Goal: Information Seeking & Learning: Learn about a topic

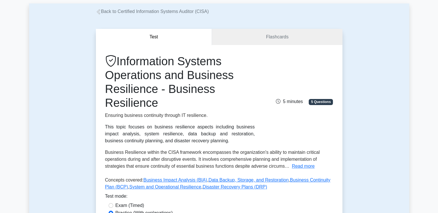
scroll to position [58, 0]
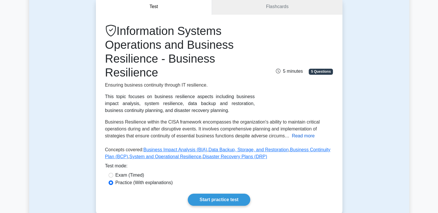
click at [304, 133] on button "Read more" at bounding box center [303, 135] width 23 height 7
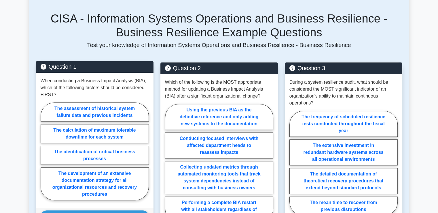
scroll to position [432, 0]
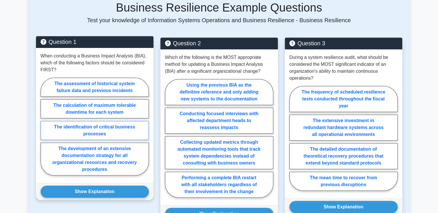
click at [102, 122] on label "The identification of critical business processes" at bounding box center [95, 130] width 108 height 19
click at [44, 126] on input "The identification of critical business processes" at bounding box center [43, 128] width 4 height 4
radio input "true"
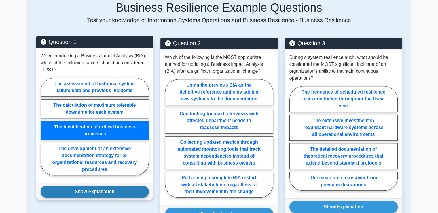
click at [98, 185] on button "Show Explanation" at bounding box center [95, 191] width 108 height 12
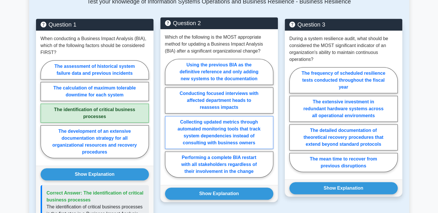
scroll to position [461, 0]
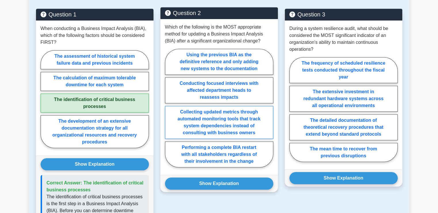
click at [218, 120] on label "Collecting updated metrics through automated monitoring tools that track system…" at bounding box center [219, 122] width 108 height 33
click at [169, 111] on input "Collecting updated metrics through automated monitoring tools that track system…" at bounding box center [167, 110] width 4 height 4
radio input "true"
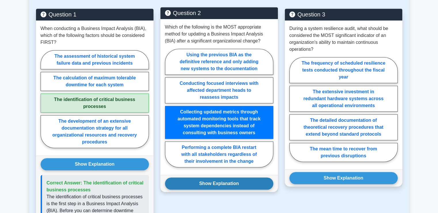
click at [220, 177] on button "Show Explanation" at bounding box center [219, 183] width 108 height 12
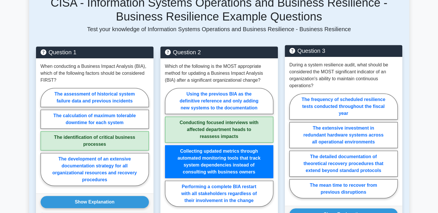
scroll to position [432, 0]
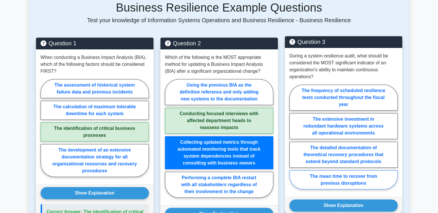
click at [340, 172] on label "The mean time to recover from previous disruptions" at bounding box center [343, 179] width 108 height 19
click at [293, 140] on input "The mean time to recover from previous disruptions" at bounding box center [291, 139] width 4 height 4
radio input "true"
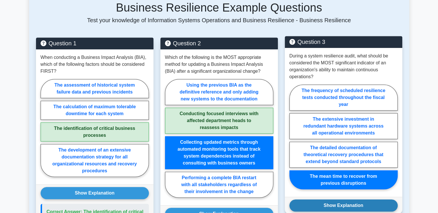
click at [340, 199] on button "Show Explanation" at bounding box center [343, 205] width 108 height 12
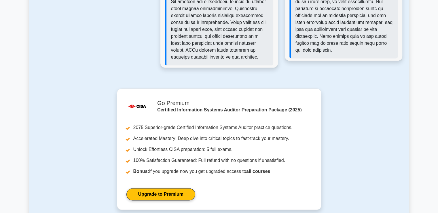
scroll to position [922, 0]
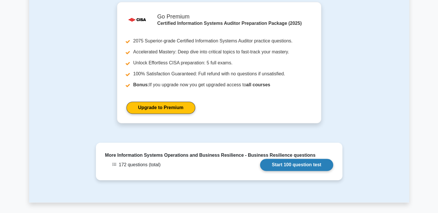
click at [296, 162] on link "Start 100 question test" at bounding box center [296, 164] width 73 height 12
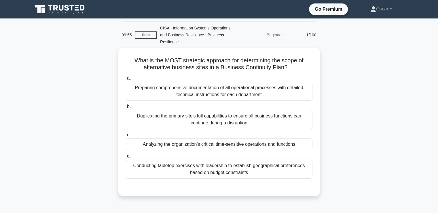
click at [278, 36] on div "Beginner" at bounding box center [261, 35] width 50 height 12
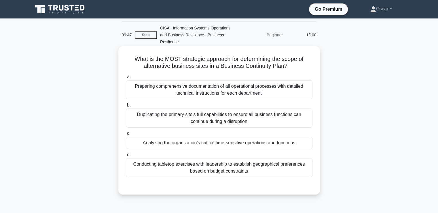
click at [181, 145] on div "Analyzing the organization's critical time-sensitive operations and functions" at bounding box center [219, 143] width 187 height 12
click at [126, 135] on input "c. Analyzing the organization's critical time-sensitive operations and functions" at bounding box center [126, 133] width 0 height 4
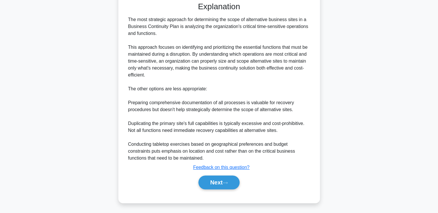
scroll to position [184, 0]
click at [226, 183] on button "Next" at bounding box center [218, 182] width 41 height 14
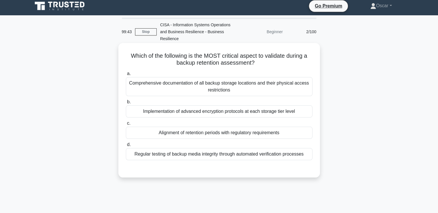
scroll to position [0, 0]
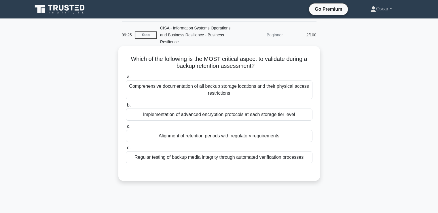
click at [199, 139] on div "Alignment of retention periods with regulatory requirements" at bounding box center [219, 136] width 187 height 12
click at [126, 128] on input "c. Alignment of retention periods with regulatory requirements" at bounding box center [126, 126] width 0 height 4
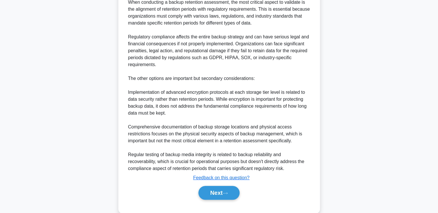
scroll to position [198, 0]
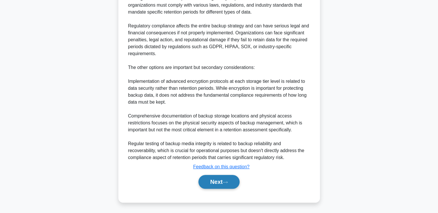
click at [221, 179] on button "Next" at bounding box center [218, 182] width 41 height 14
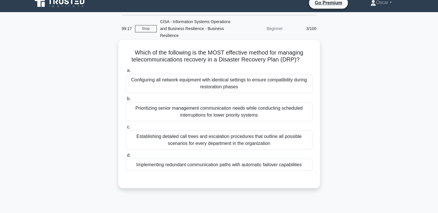
scroll to position [0, 0]
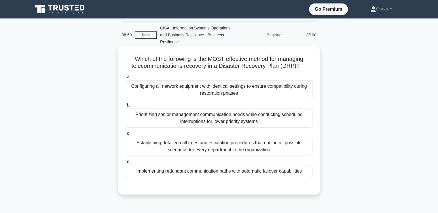
click at [182, 95] on div "Configuring all network equipment with identical settings to ensure compatibili…" at bounding box center [219, 89] width 187 height 19
click at [126, 79] on input "a. Configuring all network equipment with identical settings to ensure compatib…" at bounding box center [126, 77] width 0 height 4
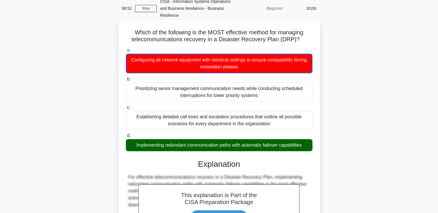
scroll to position [170, 0]
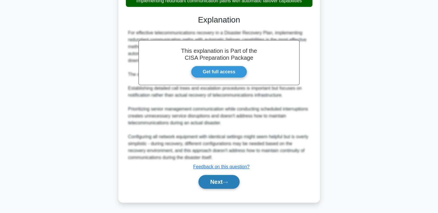
click at [221, 177] on button "Next" at bounding box center [218, 182] width 41 height 14
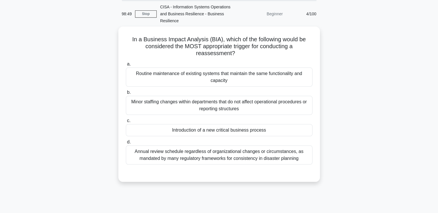
scroll to position [12, 0]
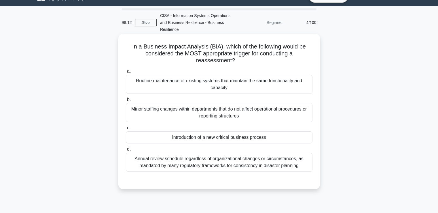
click at [180, 167] on div "Annual review schedule regardless of organizational changes or circumstances, a…" at bounding box center [219, 161] width 187 height 19
click at [126, 151] on input "d. Annual review schedule regardless of organizational changes or circumstances…" at bounding box center [126, 149] width 0 height 4
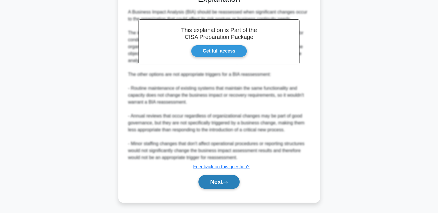
click at [227, 185] on button "Next" at bounding box center [218, 182] width 41 height 14
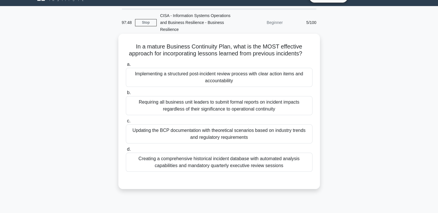
click at [201, 164] on div "Creating a comprehensive historical incident database with automated analysis c…" at bounding box center [219, 161] width 187 height 19
click at [126, 151] on input "d. Creating a comprehensive historical incident database with automated analysi…" at bounding box center [126, 149] width 0 height 4
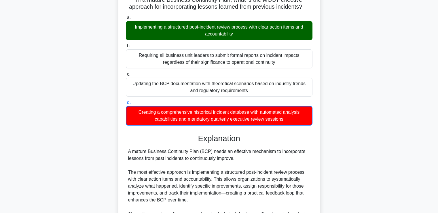
scroll to position [185, 0]
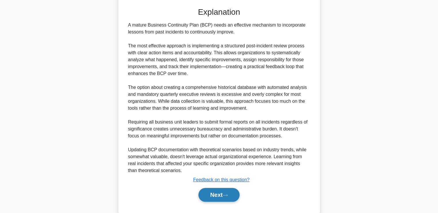
click at [232, 199] on button "Next" at bounding box center [218, 194] width 41 height 14
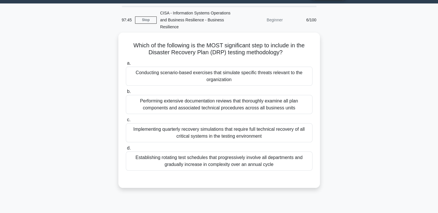
scroll to position [12, 0]
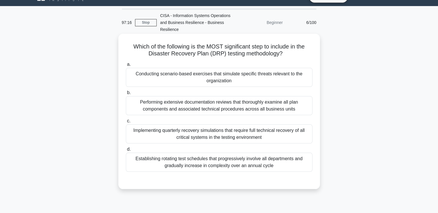
click at [186, 76] on div "Conducting scenario-based exercises that simulate specific threats relevant to …" at bounding box center [219, 77] width 187 height 19
click at [126, 66] on input "a. Conducting scenario-based exercises that simulate specific threats relevant …" at bounding box center [126, 64] width 0 height 4
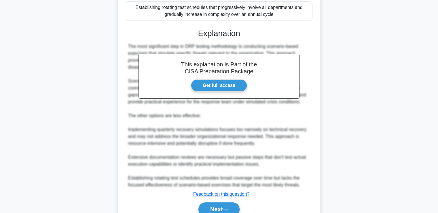
scroll to position [191, 0]
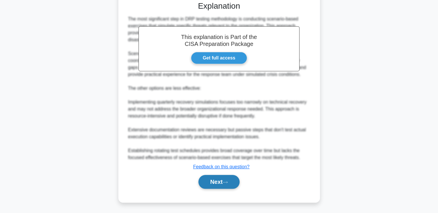
click at [219, 177] on button "Next" at bounding box center [218, 182] width 41 height 14
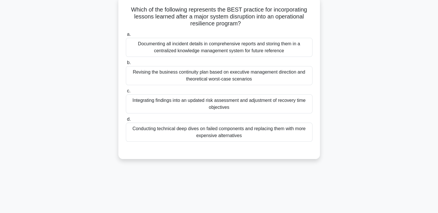
scroll to position [12, 0]
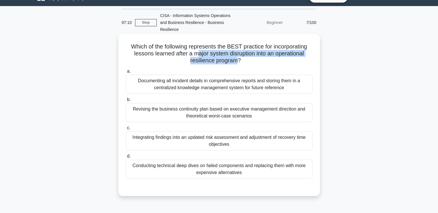
drag, startPoint x: 236, startPoint y: 60, endPoint x: 196, endPoint y: 54, distance: 40.2
click at [196, 54] on h5 "Which of the following represents the BEST practice for incorporating lessons l…" at bounding box center [219, 53] width 188 height 21
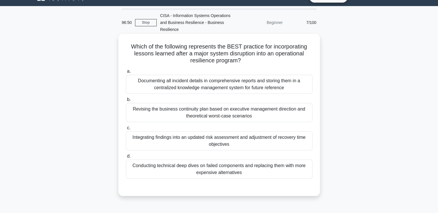
click at [196, 144] on div "Integrating findings into an updated risk assessment and adjustment of recovery…" at bounding box center [219, 140] width 187 height 19
click at [126, 130] on input "c. Integrating findings into an updated risk assessment and adjustment of recov…" at bounding box center [126, 128] width 0 height 4
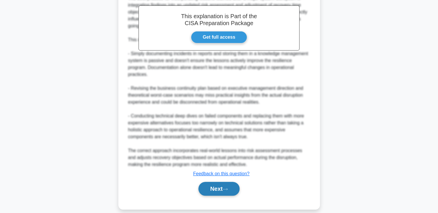
click at [215, 181] on button "Next" at bounding box center [218, 188] width 41 height 14
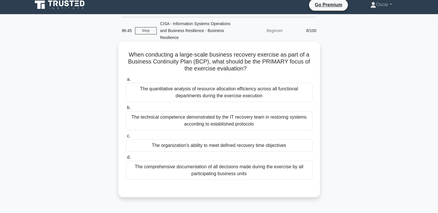
scroll to position [0, 0]
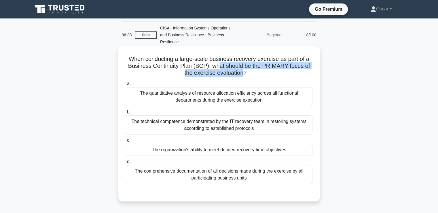
drag, startPoint x: 243, startPoint y: 74, endPoint x: 219, endPoint y: 69, distance: 25.0
click at [219, 69] on h5 "When conducting a large-scale business recovery exercise as part of a Business …" at bounding box center [219, 65] width 188 height 21
click at [218, 69] on h5 "When conducting a large-scale business recovery exercise as part of a Business …" at bounding box center [219, 65] width 188 height 21
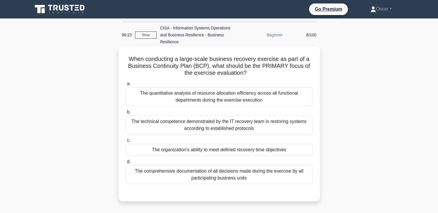
scroll to position [29, 0]
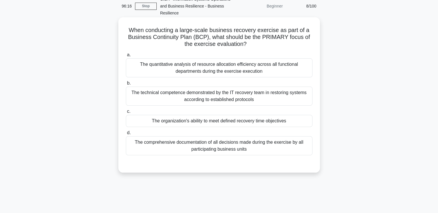
click at [182, 75] on div "The quantitative analysis of resource allocation efficiency across all function…" at bounding box center [219, 67] width 187 height 19
click at [126, 57] on input "a. The quantitative analysis of resource allocation efficiency across all funct…" at bounding box center [126, 55] width 0 height 4
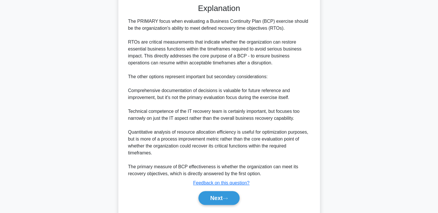
scroll to position [205, 0]
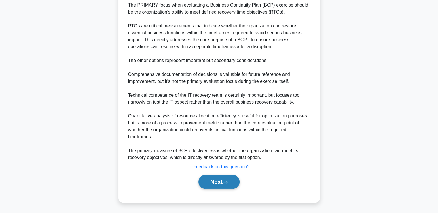
click at [220, 177] on button "Next" at bounding box center [218, 182] width 41 height 14
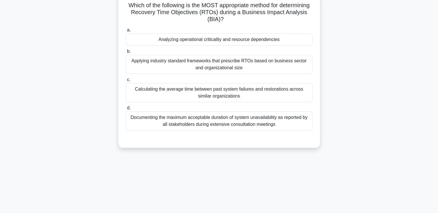
scroll to position [12, 0]
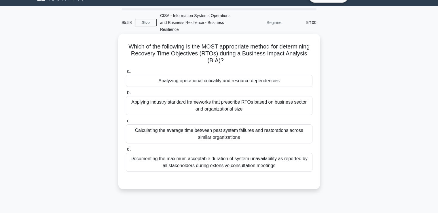
click at [196, 169] on div "Documenting the maximum acceptable duration of system unavailability as reporte…" at bounding box center [219, 161] width 187 height 19
click at [126, 151] on input "d. Documenting the maximum acceptable duration of system unavailability as repo…" at bounding box center [126, 149] width 0 height 4
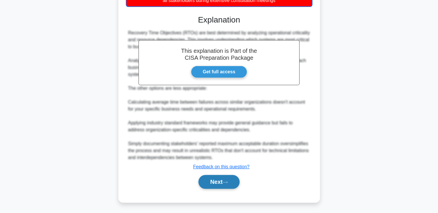
click at [220, 179] on button "Next" at bounding box center [218, 182] width 41 height 14
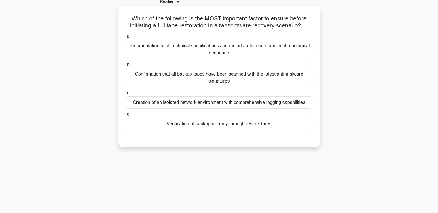
scroll to position [0, 0]
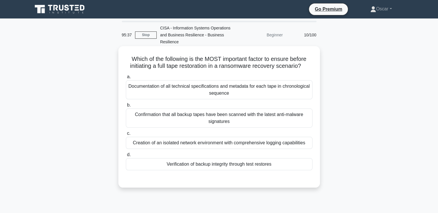
click at [191, 89] on div "Documentation of all technical specifications and metadata for each tape in chr…" at bounding box center [219, 89] width 187 height 19
click at [126, 79] on input "a. Documentation of all technical specifications and metadata for each tape in …" at bounding box center [126, 77] width 0 height 4
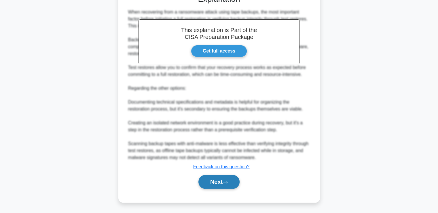
click at [211, 183] on button "Next" at bounding box center [218, 182] width 41 height 14
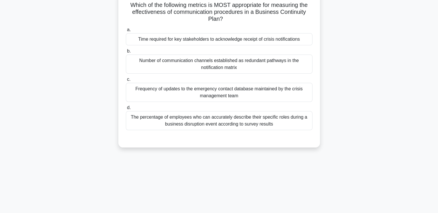
scroll to position [12, 0]
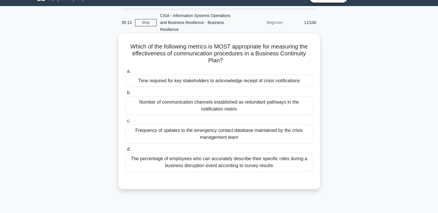
click at [172, 81] on div "Time required for key stakeholders to acknowledge receipt of crisis notificatio…" at bounding box center [219, 81] width 187 height 12
click at [126, 73] on input "a. Time required for key stakeholders to acknowledge receipt of crisis notifica…" at bounding box center [126, 71] width 0 height 4
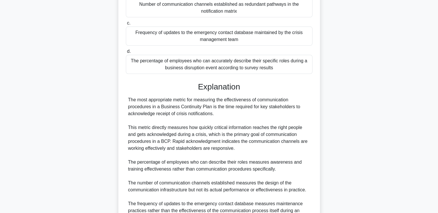
scroll to position [170, 0]
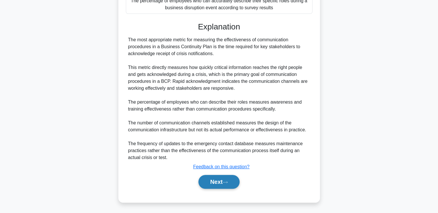
click at [217, 186] on button "Next" at bounding box center [218, 182] width 41 height 14
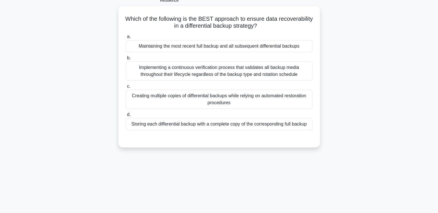
scroll to position [0, 0]
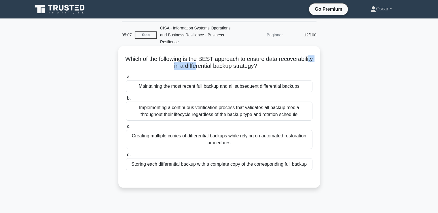
drag, startPoint x: 190, startPoint y: 66, endPoint x: 214, endPoint y: 67, distance: 24.8
click at [214, 67] on h5 "Which of the following is the BEST approach to ensure data recoverability in a …" at bounding box center [219, 62] width 188 height 14
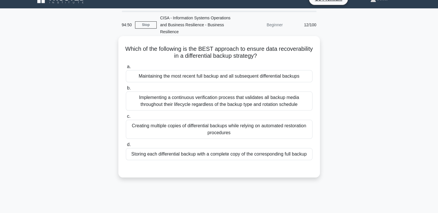
scroll to position [10, 0]
click at [183, 77] on div "Maintaining the most recent full backup and all subsequent differential backups" at bounding box center [219, 76] width 187 height 12
click at [126, 68] on input "a. Maintaining the most recent full backup and all subsequent differential back…" at bounding box center [126, 67] width 0 height 4
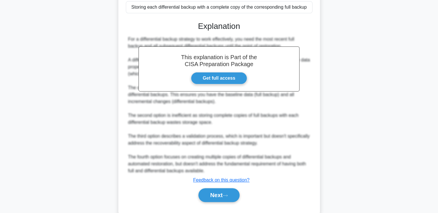
scroll to position [170, 0]
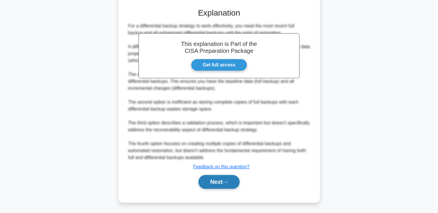
click at [213, 181] on button "Next" at bounding box center [218, 182] width 41 height 14
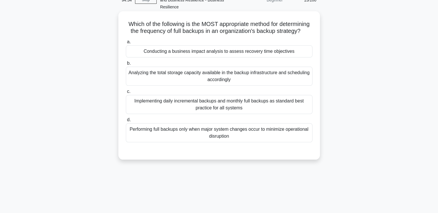
scroll to position [35, 0]
click at [195, 57] on div "Conducting a business impact analysis to assess recovery time objectives" at bounding box center [219, 51] width 187 height 12
click at [126, 43] on input "a. Conducting a business impact analysis to assess recovery time objectives" at bounding box center [126, 42] width 0 height 4
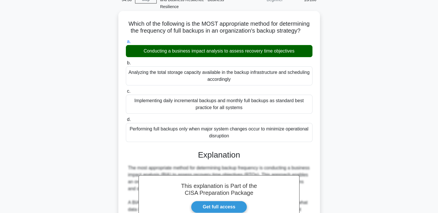
scroll to position [198, 0]
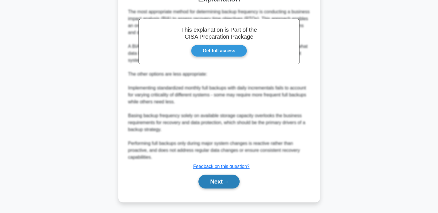
click at [218, 182] on button "Next" at bounding box center [218, 181] width 41 height 14
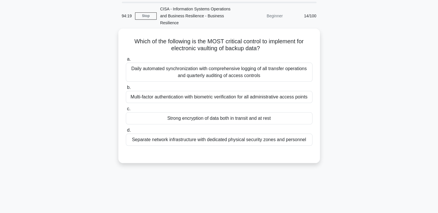
scroll to position [19, 0]
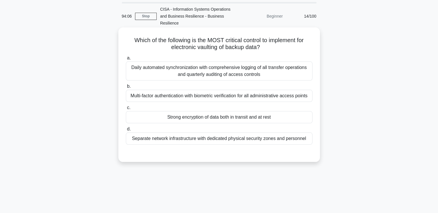
click at [183, 79] on div "Daily automated synchronization with comprehensive logging of all transfer oper…" at bounding box center [219, 70] width 187 height 19
click at [126, 60] on input "a. Daily automated synchronization with comprehensive logging of all transfer o…" at bounding box center [126, 58] width 0 height 4
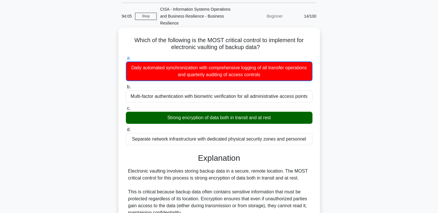
scroll to position [143, 0]
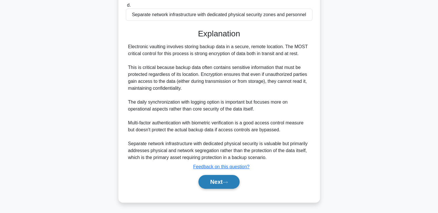
click at [203, 181] on button "Next" at bounding box center [218, 182] width 41 height 14
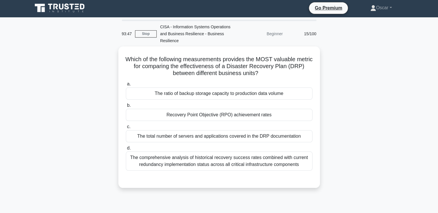
scroll to position [1, 0]
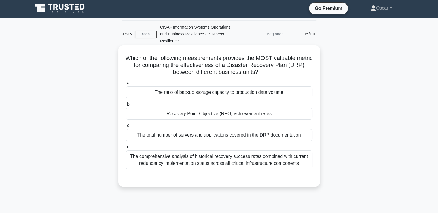
click at [198, 166] on div "The comprehensive analysis of historical recovery success rates combined with c…" at bounding box center [219, 159] width 187 height 19
click at [126, 149] on input "d. The comprehensive analysis of historical recovery success rates combined wit…" at bounding box center [126, 147] width 0 height 4
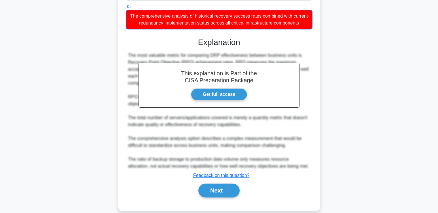
scroll to position [149, 0]
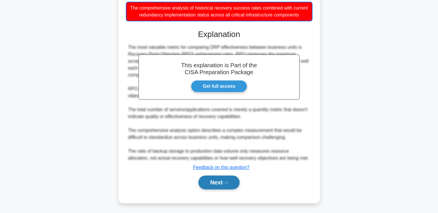
click at [211, 186] on button "Next" at bounding box center [218, 182] width 41 height 14
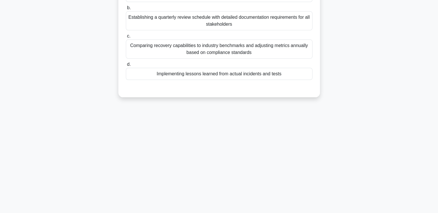
scroll to position [16, 0]
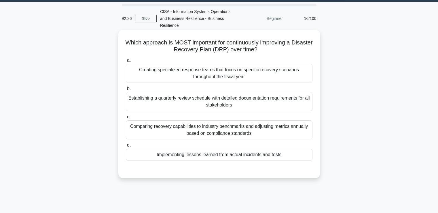
click at [187, 154] on div "Implementing lessons learned from actual incidents and tests" at bounding box center [219, 154] width 187 height 12
click at [126, 147] on input "d. Implementing lessons learned from actual incidents and tests" at bounding box center [126, 145] width 0 height 4
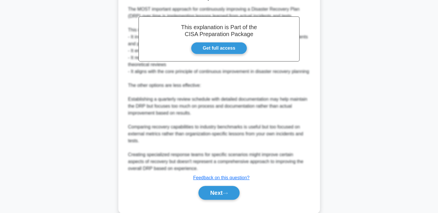
scroll to position [211, 0]
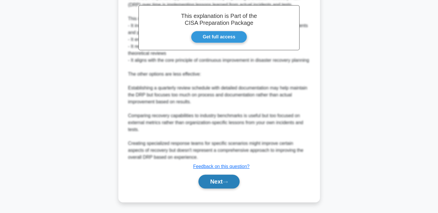
click at [228, 179] on button "Next" at bounding box center [218, 181] width 41 height 14
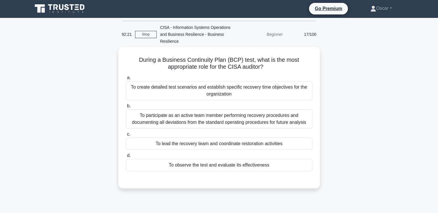
scroll to position [0, 0]
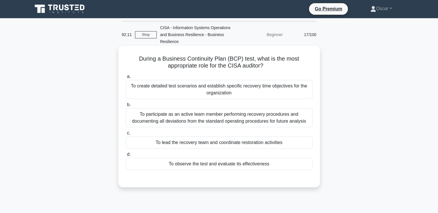
click at [186, 168] on div "To observe the test and evaluate its effectiveness" at bounding box center [219, 164] width 187 height 12
click at [126, 156] on input "d. To observe the test and evaluate its effectiveness" at bounding box center [126, 154] width 0 height 4
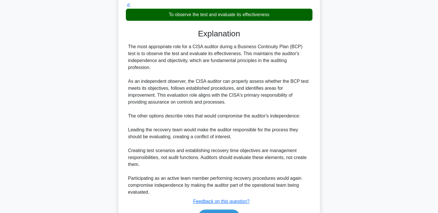
scroll to position [184, 0]
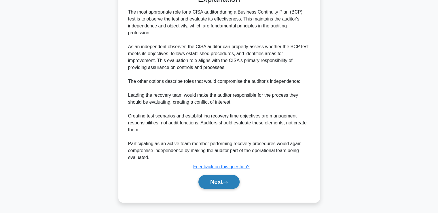
click at [211, 176] on button "Next" at bounding box center [218, 182] width 41 height 14
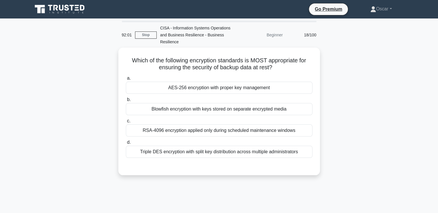
scroll to position [0, 0]
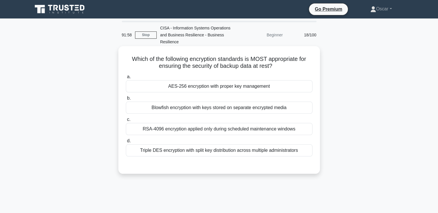
click at [181, 85] on div "AES-256 encryption with proper key management" at bounding box center [219, 86] width 187 height 12
click at [126, 79] on input "a. AES-256 encryption with proper key management" at bounding box center [126, 77] width 0 height 4
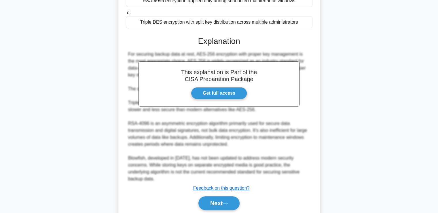
scroll to position [142, 0]
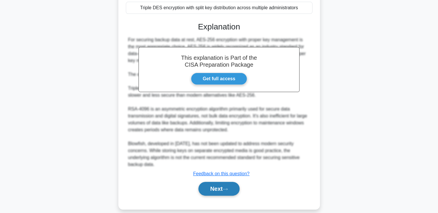
click at [209, 181] on button "Next" at bounding box center [218, 188] width 41 height 14
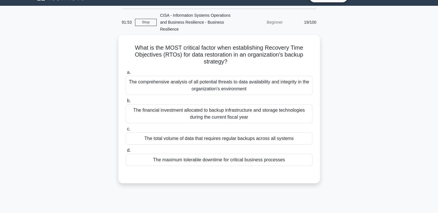
scroll to position [12, 0]
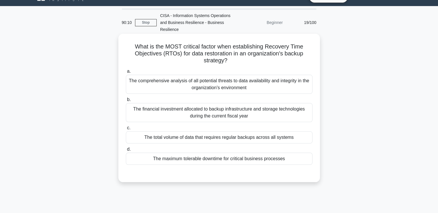
click at [205, 161] on div "The maximum tolerable downtime for critical business processes" at bounding box center [219, 158] width 187 height 12
click at [126, 151] on input "d. The maximum tolerable downtime for critical business processes" at bounding box center [126, 149] width 0 height 4
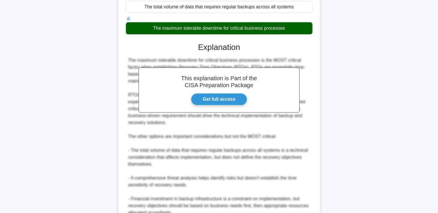
scroll to position [198, 0]
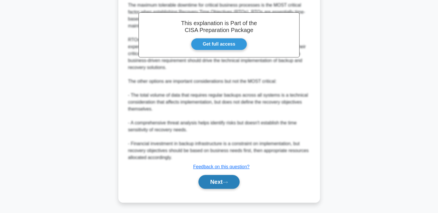
click at [217, 184] on button "Next" at bounding box center [218, 182] width 41 height 14
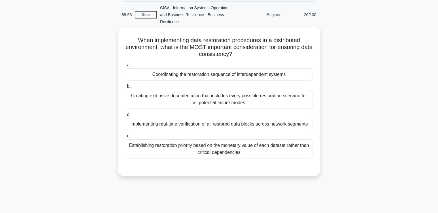
scroll to position [18, 0]
click at [174, 78] on div "Coordinating the restoration sequence of interdependent systems" at bounding box center [219, 75] width 187 height 12
click at [126, 67] on input "a. Coordinating the restoration sequence of interdependent systems" at bounding box center [126, 65] width 0 height 4
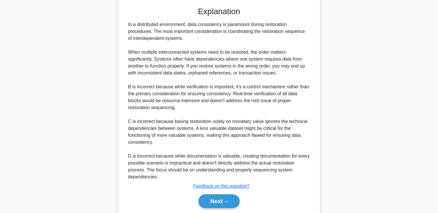
scroll to position [198, 0]
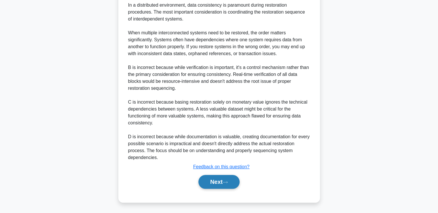
click at [213, 185] on button "Next" at bounding box center [218, 182] width 41 height 14
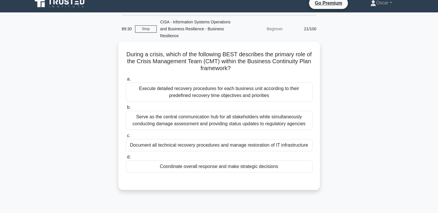
scroll to position [6, 0]
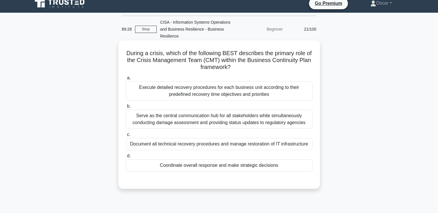
click at [179, 119] on div "Serve as the central communication hub for all stakeholders while simultaneousl…" at bounding box center [219, 118] width 187 height 19
click at [126, 108] on input "b. Serve as the central communication hub for all stakeholders while simultaneo…" at bounding box center [126, 106] width 0 height 4
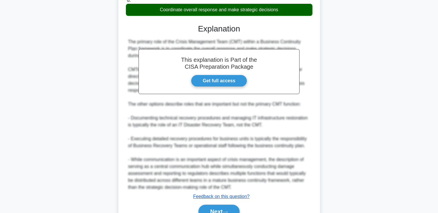
scroll to position [191, 0]
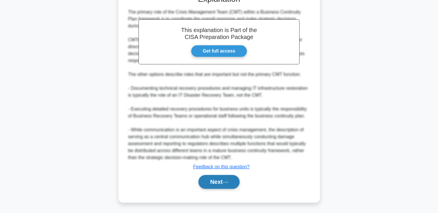
click at [211, 182] on button "Next" at bounding box center [218, 182] width 41 height 14
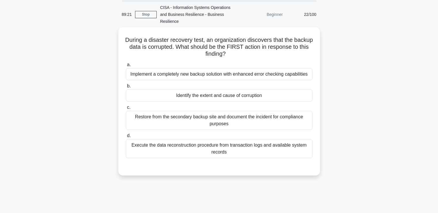
scroll to position [20, 0]
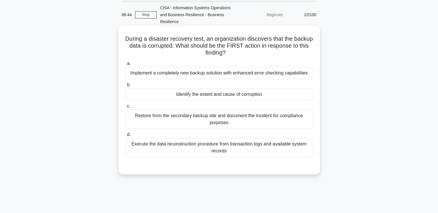
click at [207, 91] on div "Identify the extent and cause of corruption" at bounding box center [219, 94] width 187 height 12
click at [126, 87] on input "b. Identify the extent and cause of corruption" at bounding box center [126, 85] width 0 height 4
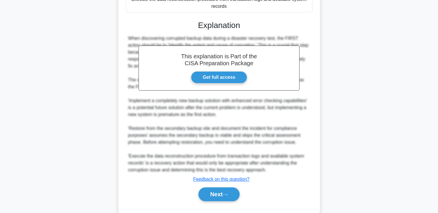
scroll to position [177, 0]
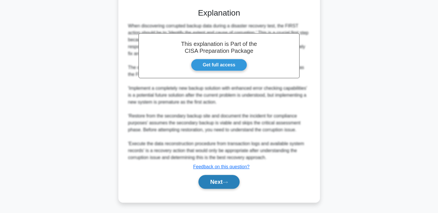
click at [209, 183] on button "Next" at bounding box center [218, 182] width 41 height 14
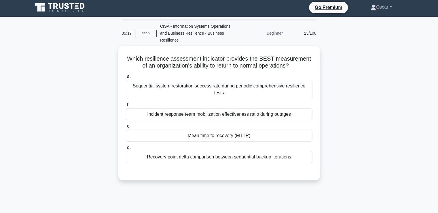
scroll to position [0, 0]
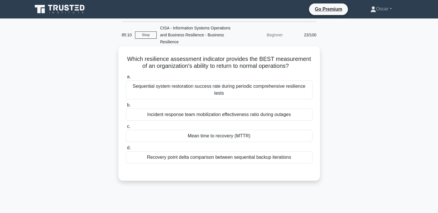
click at [196, 130] on div "Mean time to recovery (MTTR)" at bounding box center [219, 136] width 187 height 12
click at [126, 126] on input "c. Mean time to recovery (MTTR)" at bounding box center [126, 126] width 0 height 4
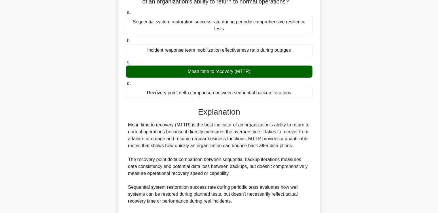
scroll to position [135, 0]
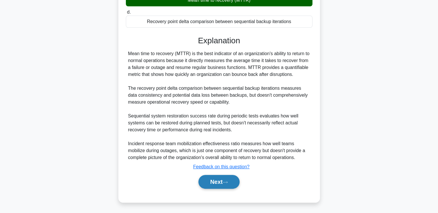
click at [220, 181] on button "Next" at bounding box center [218, 182] width 41 height 14
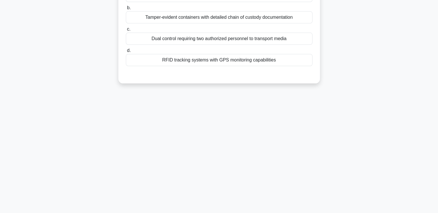
scroll to position [12, 0]
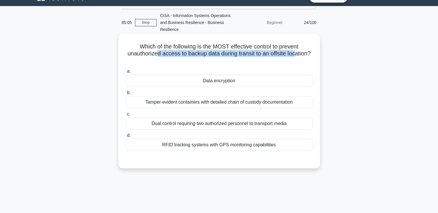
drag, startPoint x: 168, startPoint y: 52, endPoint x: 210, endPoint y: 60, distance: 42.7
click at [210, 60] on h5 "Which of the following is the MOST effective control to prevent unauthorized ac…" at bounding box center [219, 53] width 188 height 21
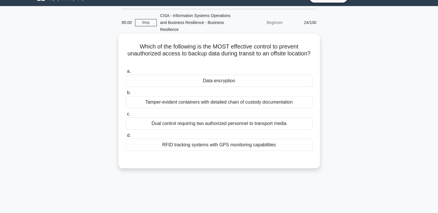
click at [207, 82] on div "Data encryption" at bounding box center [219, 81] width 187 height 12
click at [126, 73] on input "a. Data encryption" at bounding box center [126, 71] width 0 height 4
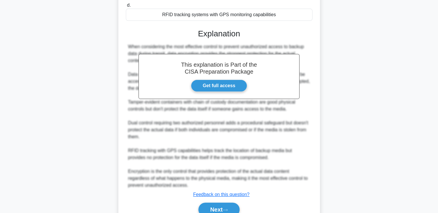
scroll to position [156, 0]
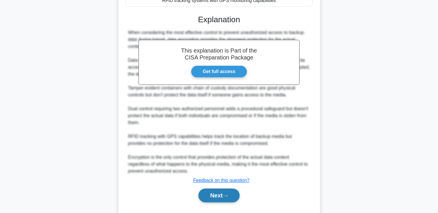
click at [230, 191] on button "Next" at bounding box center [218, 195] width 41 height 14
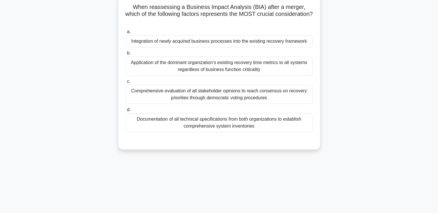
scroll to position [12, 0]
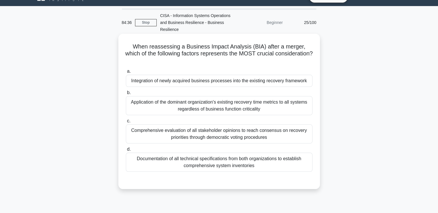
click at [196, 106] on div "Application of the dominant organization's existing recovery time metrics to al…" at bounding box center [219, 105] width 187 height 19
click at [126, 94] on input "b. Application of the dominant organization's existing recovery time metrics to…" at bounding box center [126, 93] width 0 height 4
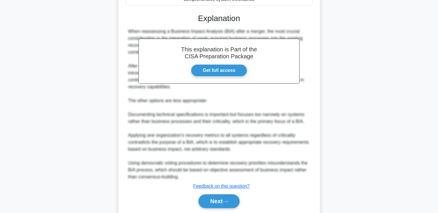
scroll to position [198, 0]
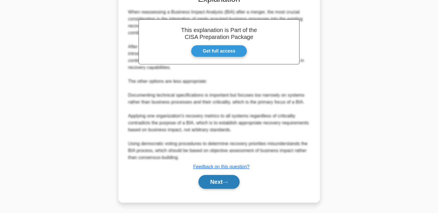
click at [214, 184] on button "Next" at bounding box center [218, 182] width 41 height 14
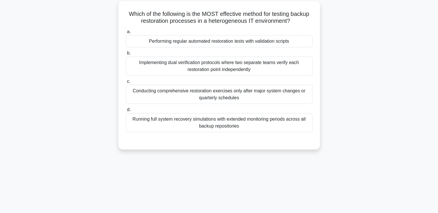
scroll to position [12, 0]
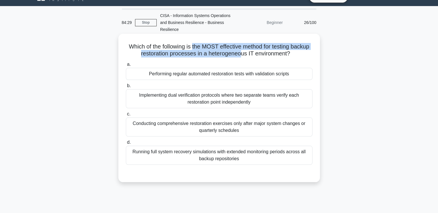
drag, startPoint x: 202, startPoint y: 44, endPoint x: 251, endPoint y: 50, distance: 49.9
click at [251, 50] on h5 "Which of the following is the MOST effective method for testing backup restorat…" at bounding box center [219, 50] width 188 height 14
drag, startPoint x: 198, startPoint y: 49, endPoint x: 234, endPoint y: 55, distance: 35.9
click at [234, 55] on h5 "Which of the following is the MOST effective method for testing backup restorat…" at bounding box center [219, 50] width 188 height 14
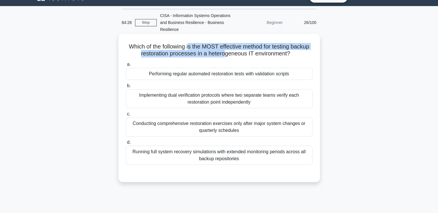
click at [234, 55] on h5 "Which of the following is the MOST effective method for testing backup restorat…" at bounding box center [219, 50] width 188 height 14
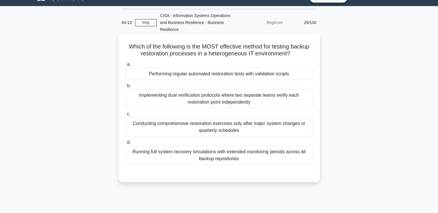
click at [172, 74] on div "Performing regular automated restoration tests with validation scripts" at bounding box center [219, 74] width 187 height 12
click at [126, 66] on input "a. Performing regular automated restoration tests with validation scripts" at bounding box center [126, 64] width 0 height 4
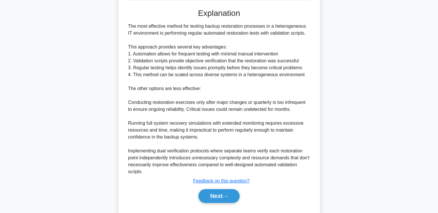
scroll to position [191, 0]
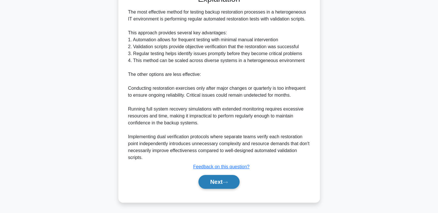
click at [224, 182] on button "Next" at bounding box center [218, 182] width 41 height 14
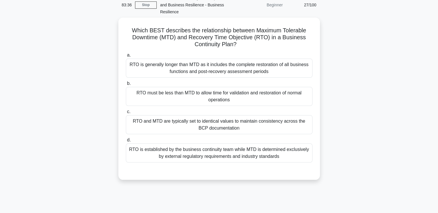
scroll to position [30, 0]
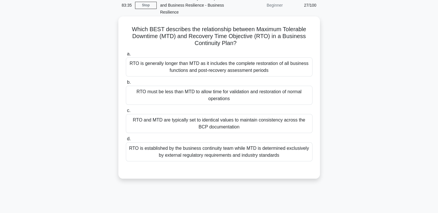
click at [204, 70] on div "RTO is generally longer than MTD as it includes the complete restoration of all…" at bounding box center [219, 66] width 187 height 19
click at [126, 56] on input "a. RTO is generally longer than MTD as it includes the complete restoration of …" at bounding box center [126, 54] width 0 height 4
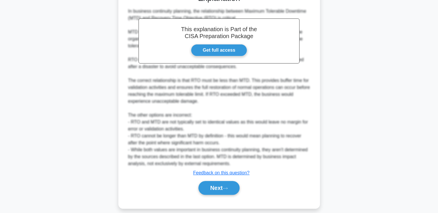
scroll to position [212, 0]
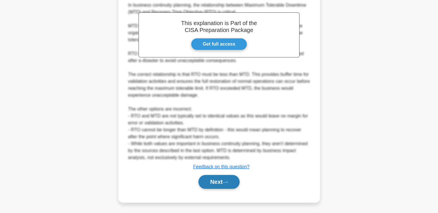
click at [216, 180] on button "Next" at bounding box center [218, 182] width 41 height 14
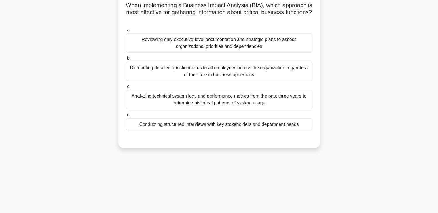
scroll to position [56, 0]
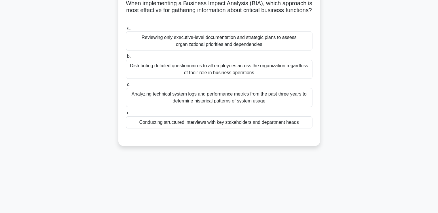
click at [194, 123] on div "Conducting structured interviews with key stakeholders and department heads" at bounding box center [219, 122] width 187 height 12
click at [126, 115] on input "d. Conducting structured interviews with key stakeholders and department heads" at bounding box center [126, 113] width 0 height 4
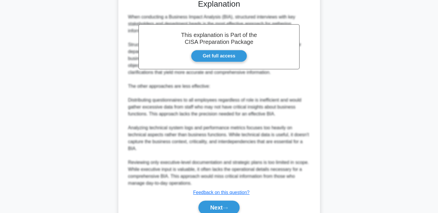
scroll to position [218, 0]
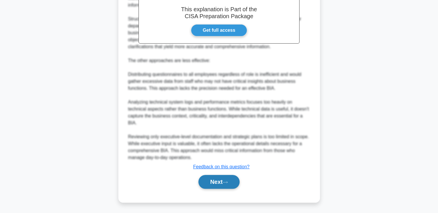
click at [212, 179] on button "Next" at bounding box center [218, 182] width 41 height 14
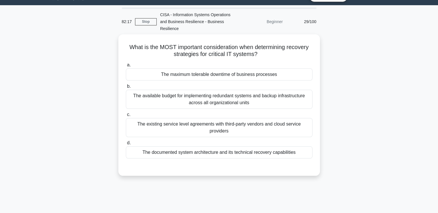
scroll to position [14, 0]
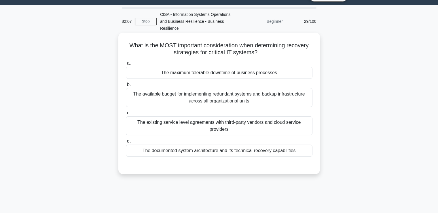
click at [195, 75] on div "The maximum tolerable downtime of business processes" at bounding box center [219, 73] width 187 height 12
click at [126, 65] on input "a. The maximum tolerable downtime of business processes" at bounding box center [126, 63] width 0 height 4
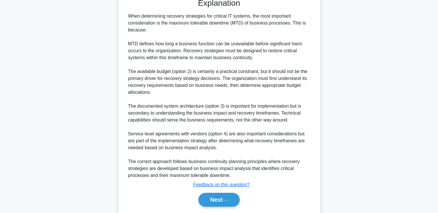
scroll to position [198, 0]
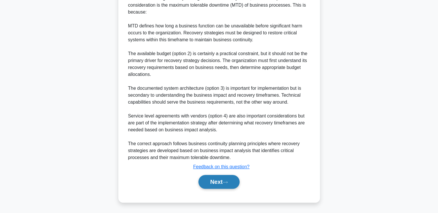
click at [211, 180] on button "Next" at bounding box center [218, 182] width 41 height 14
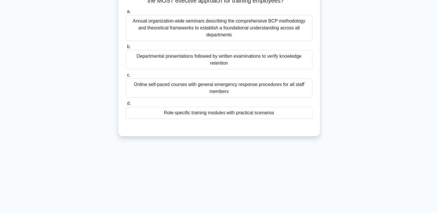
scroll to position [65, 0]
click at [198, 109] on div "Role-specific training modules with practical scenarios" at bounding box center [219, 112] width 187 height 12
click at [126, 105] on input "d. Role-specific training modules with practical scenarios" at bounding box center [126, 103] width 0 height 4
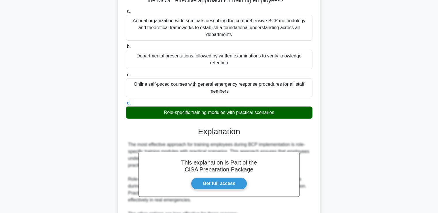
scroll to position [191, 0]
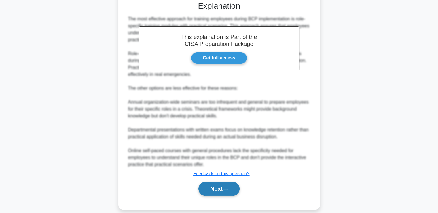
click at [212, 181] on button "Next" at bounding box center [218, 188] width 41 height 14
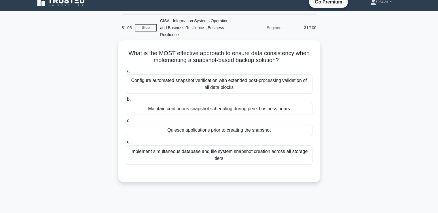
scroll to position [7, 0]
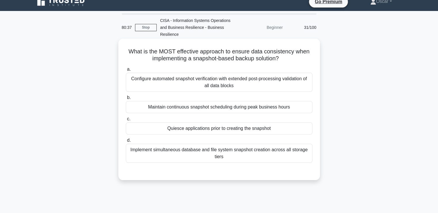
click at [191, 110] on div "Maintain continuous snapshot scheduling during peak business hours" at bounding box center [219, 107] width 187 height 12
click at [126, 99] on input "b. Maintain continuous snapshot scheduling during peak business hours" at bounding box center [126, 98] width 0 height 4
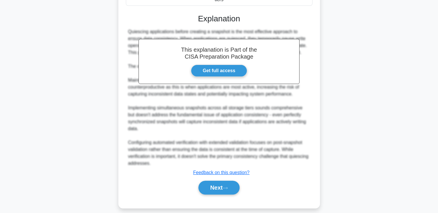
scroll to position [170, 0]
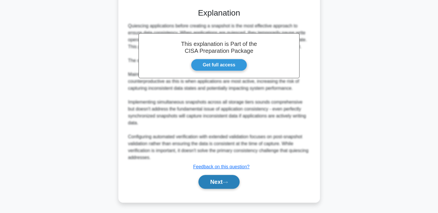
click at [219, 181] on button "Next" at bounding box center [218, 182] width 41 height 14
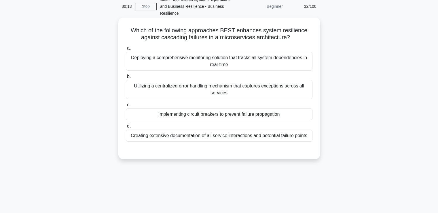
scroll to position [28, 0]
click at [179, 117] on div "Implementing circuit breakers to prevent failure propagation" at bounding box center [219, 114] width 187 height 12
click at [126, 107] on input "c. Implementing circuit breakers to prevent failure propagation" at bounding box center [126, 105] width 0 height 4
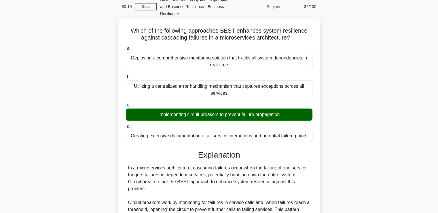
scroll to position [163, 0]
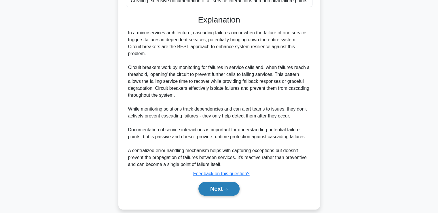
click at [218, 181] on button "Next" at bounding box center [218, 188] width 41 height 14
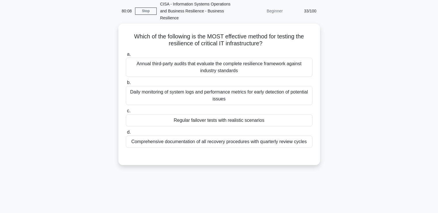
scroll to position [22, 0]
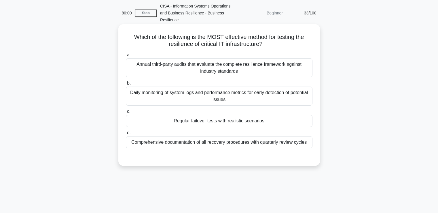
click at [212, 119] on div "Regular failover tests with realistic scenarios" at bounding box center [219, 121] width 187 height 12
click at [126, 113] on input "c. Regular failover tests with realistic scenarios" at bounding box center [126, 111] width 0 height 4
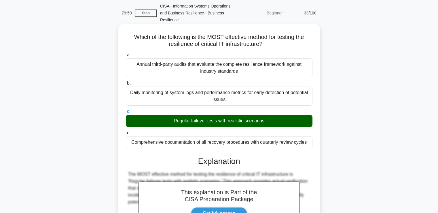
scroll to position [170, 0]
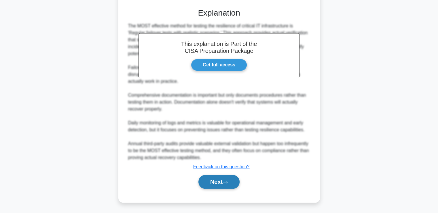
click at [215, 181] on button "Next" at bounding box center [218, 182] width 41 height 14
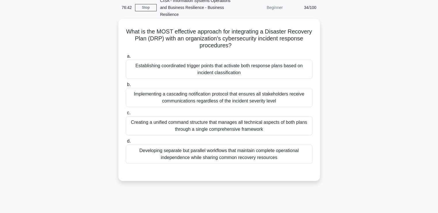
scroll to position [27, 0]
click at [206, 69] on div "Establishing coordinated trigger points that activate both response plans based…" at bounding box center [219, 69] width 187 height 19
click at [126, 58] on input "a. Establishing coordinated trigger points that activate both response plans ba…" at bounding box center [126, 57] width 0 height 4
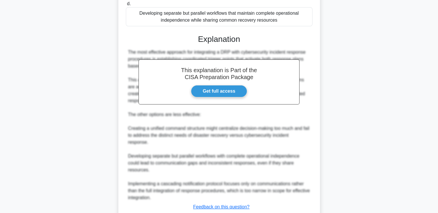
scroll to position [198, 0]
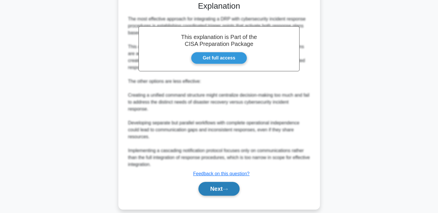
click at [210, 181] on button "Next" at bounding box center [218, 188] width 41 height 14
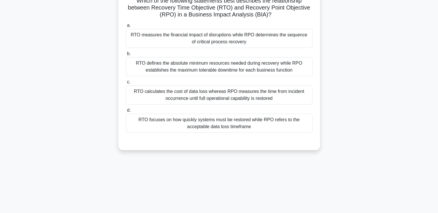
scroll to position [58, 0]
click at [185, 121] on div "RTO focuses on how quickly systems must be restored while RPO refers to the acc…" at bounding box center [219, 122] width 187 height 19
click at [126, 112] on input "d. RTO focuses on how quickly systems must be restored while RPO refers to the …" at bounding box center [126, 110] width 0 height 4
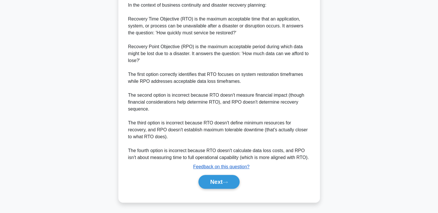
scroll to position [211, 0]
click at [205, 180] on button "Next" at bounding box center [218, 182] width 41 height 14
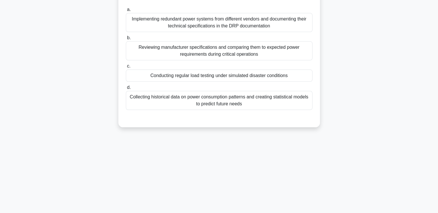
scroll to position [29, 0]
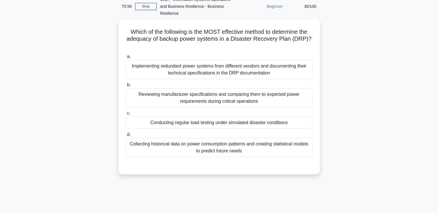
click at [205, 180] on div "Which of the following is the MOST effective method to determine the adequacy o…" at bounding box center [219, 100] width 380 height 162
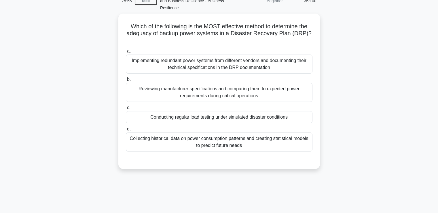
scroll to position [34, 0]
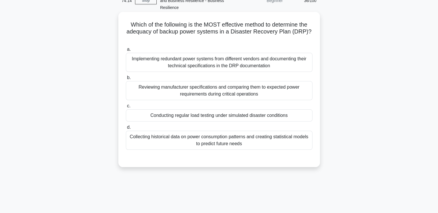
click at [210, 117] on div "Conducting regular load testing under simulated disaster conditions" at bounding box center [219, 115] width 187 height 12
click at [126, 108] on input "c. Conducting regular load testing under simulated disaster conditions" at bounding box center [126, 106] width 0 height 4
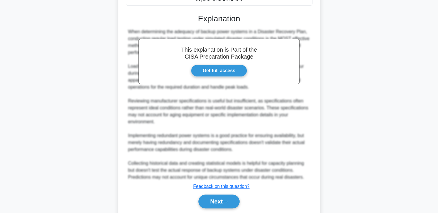
scroll to position [198, 0]
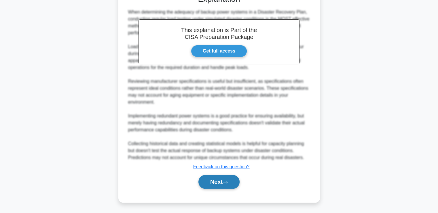
click at [215, 176] on button "Next" at bounding box center [218, 182] width 41 height 14
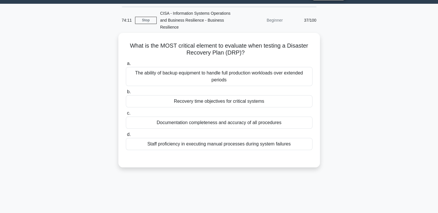
scroll to position [14, 0]
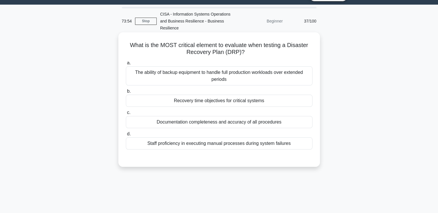
click at [226, 105] on div "Recovery time objectives for critical systems" at bounding box center [219, 100] width 187 height 12
click at [126, 93] on input "b. Recovery time objectives for critical systems" at bounding box center [126, 91] width 0 height 4
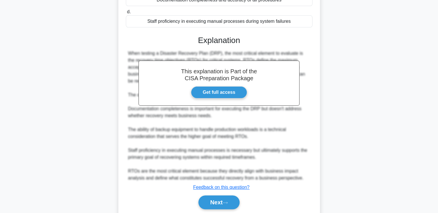
scroll to position [156, 0]
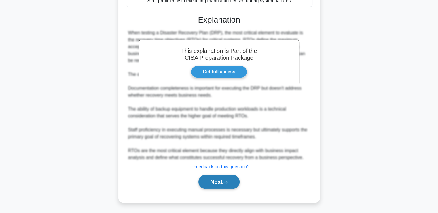
click at [212, 179] on button "Next" at bounding box center [218, 182] width 41 height 14
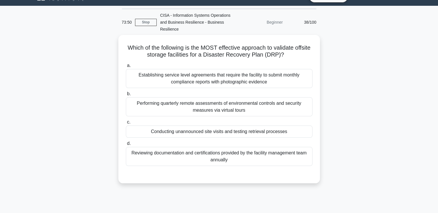
scroll to position [12, 0]
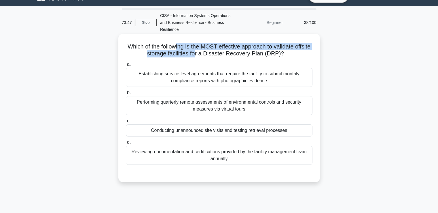
drag, startPoint x: 184, startPoint y: 46, endPoint x: 206, endPoint y: 51, distance: 21.9
click at [206, 51] on h5 "Which of the following is the MOST effective approach to validate offsite stora…" at bounding box center [219, 50] width 188 height 14
click at [197, 51] on h5 "Which of the following is the MOST effective approach to validate offsite stora…" at bounding box center [219, 50] width 188 height 14
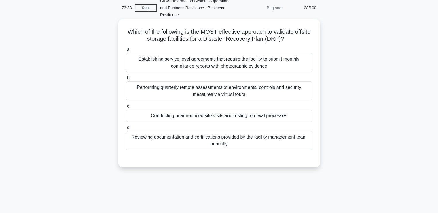
scroll to position [27, 0]
click at [188, 67] on div "Establishing service level agreements that require the facility to submit month…" at bounding box center [219, 62] width 187 height 19
click at [126, 52] on input "a. Establishing service level agreements that require the facility to submit mo…" at bounding box center [126, 50] width 0 height 4
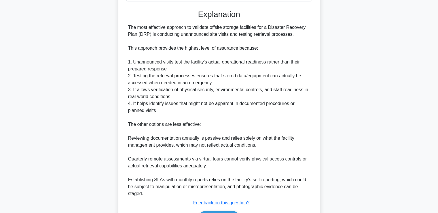
scroll to position [212, 0]
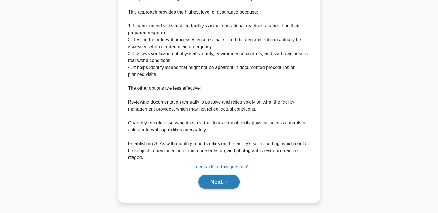
click at [202, 180] on button "Next" at bounding box center [218, 182] width 41 height 14
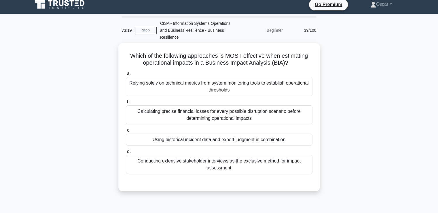
scroll to position [4, 0]
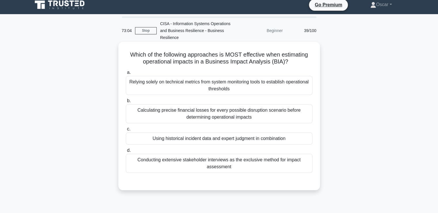
click at [191, 154] on div "Conducting extensive stakeholder interviews as the exclusive method for impact …" at bounding box center [219, 163] width 187 height 19
click at [126, 152] on input "d. Conducting extensive stakeholder interviews as the exclusive method for impa…" at bounding box center [126, 150] width 0 height 4
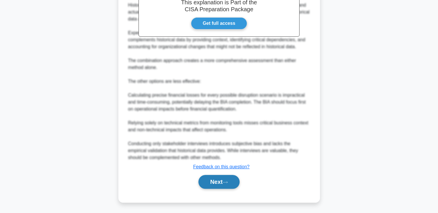
click at [220, 185] on button "Next" at bounding box center [218, 182] width 41 height 14
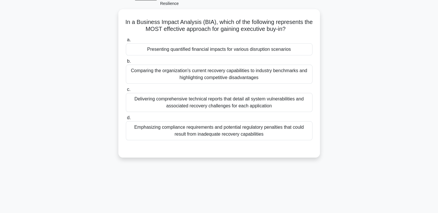
scroll to position [0, 0]
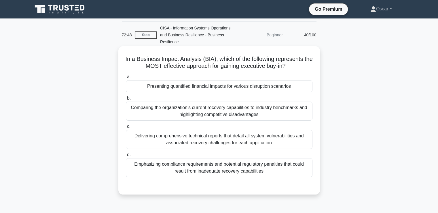
click at [207, 174] on div "Emphasizing compliance requirements and potential regulatory penalties that cou…" at bounding box center [219, 167] width 187 height 19
click at [126, 156] on input "d. Emphasizing compliance requirements and potential regulatory penalties that …" at bounding box center [126, 155] width 0 height 4
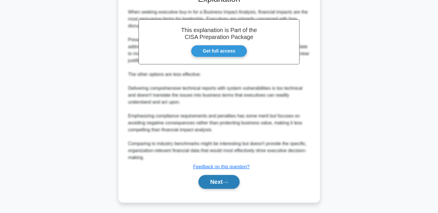
click at [215, 183] on button "Next" at bounding box center [218, 182] width 41 height 14
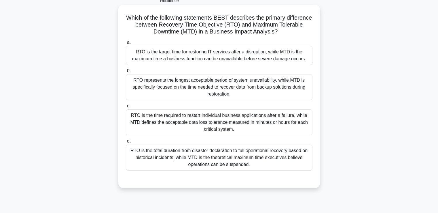
scroll to position [12, 0]
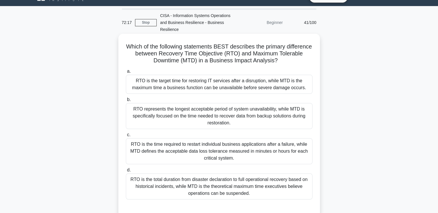
click at [184, 86] on div "RTO is the target time for restoring IT services after a disruption, while MTD …" at bounding box center [219, 84] width 187 height 19
click at [126, 73] on input "a. RTO is the target time for restoring IT services after a disruption, while M…" at bounding box center [126, 71] width 0 height 4
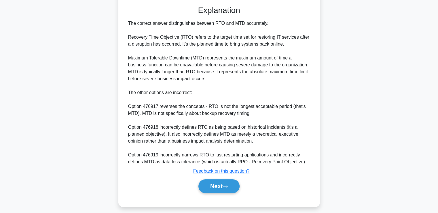
scroll to position [218, 0]
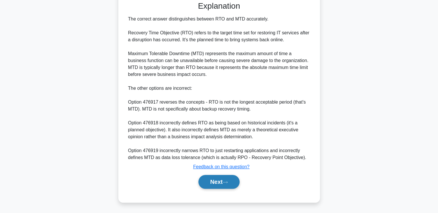
click at [226, 179] on button "Next" at bounding box center [218, 182] width 41 height 14
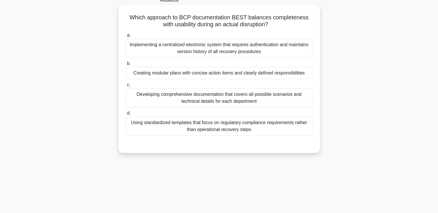
scroll to position [0, 0]
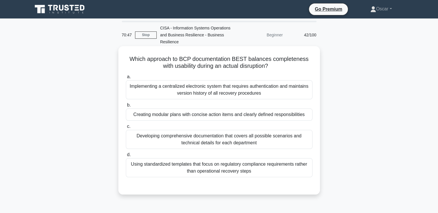
click at [191, 115] on div "Creating modular plans with concise action items and clearly defined responsibi…" at bounding box center [219, 114] width 187 height 12
click at [126, 107] on input "b. Creating modular plans with concise action items and clearly defined respons…" at bounding box center [126, 105] width 0 height 4
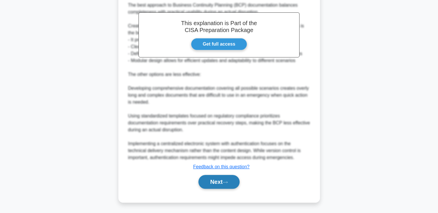
click at [228, 181] on icon at bounding box center [225, 181] width 5 height 3
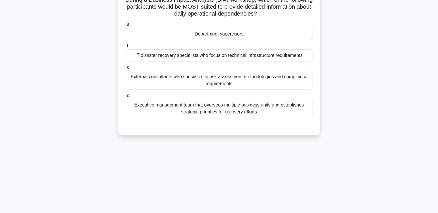
scroll to position [12, 0]
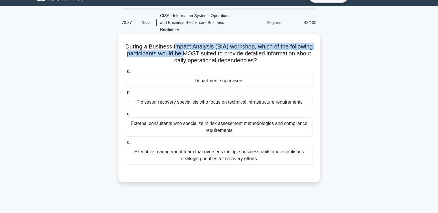
drag, startPoint x: 188, startPoint y: 46, endPoint x: 221, endPoint y: 51, distance: 33.2
click at [221, 51] on h5 "During a Business Impact Analysis (BIA) workshop, which of the following partic…" at bounding box center [219, 53] width 188 height 21
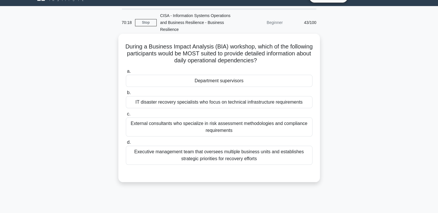
click at [220, 77] on div "Department supervisors" at bounding box center [219, 81] width 187 height 12
click at [126, 73] on input "a. Department supervisors" at bounding box center [126, 71] width 0 height 4
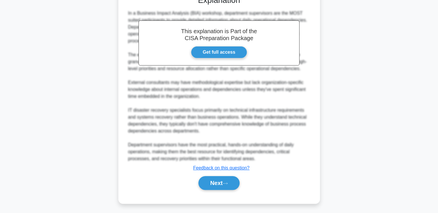
scroll to position [191, 0]
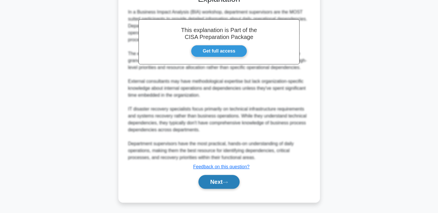
click at [228, 180] on icon at bounding box center [225, 181] width 5 height 3
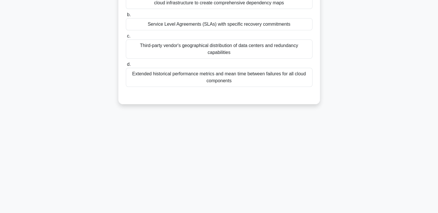
scroll to position [0, 0]
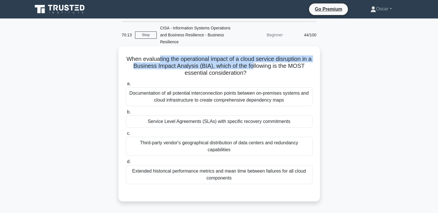
drag, startPoint x: 158, startPoint y: 59, endPoint x: 254, endPoint y: 65, distance: 96.4
click at [254, 65] on h5 "When evaluating the operational impact of a cloud service disruption in a Busin…" at bounding box center [219, 65] width 188 height 21
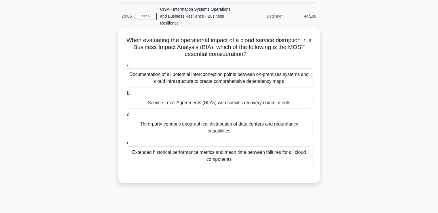
scroll to position [29, 0]
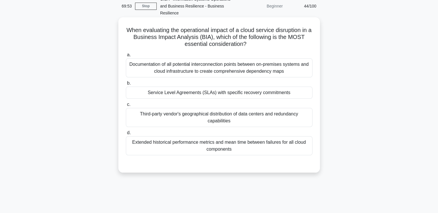
click at [193, 121] on div "Third-party vendor's geographical distribution of data centers and redundancy c…" at bounding box center [219, 117] width 187 height 19
click at [126, 106] on input "c. Third-party vendor's geographical distribution of data centers and redundanc…" at bounding box center [126, 105] width 0 height 4
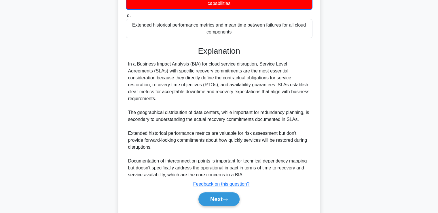
scroll to position [157, 0]
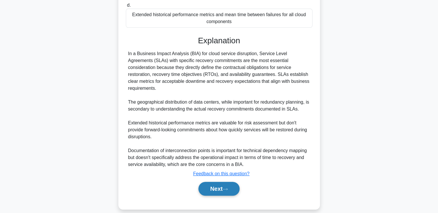
click at [217, 181] on button "Next" at bounding box center [218, 188] width 41 height 14
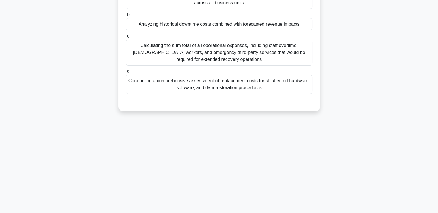
scroll to position [0, 0]
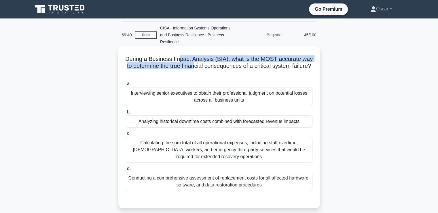
drag, startPoint x: 179, startPoint y: 62, endPoint x: 205, endPoint y: 67, distance: 26.4
click at [205, 67] on h5 "During a Business Impact Analysis (BIA), what is the MOST accurate way to deter…" at bounding box center [219, 65] width 188 height 21
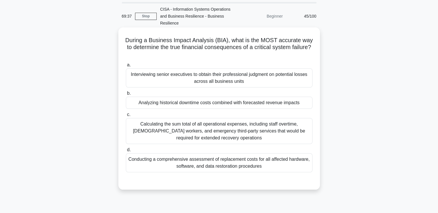
scroll to position [29, 0]
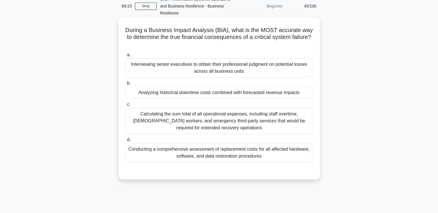
click at [174, 91] on div "Analyzing historical downtime costs combined with forecasted revenue impacts" at bounding box center [219, 92] width 187 height 12
click at [126, 85] on input "b. Analyzing historical downtime costs combined with forecasted revenue impacts" at bounding box center [126, 83] width 0 height 4
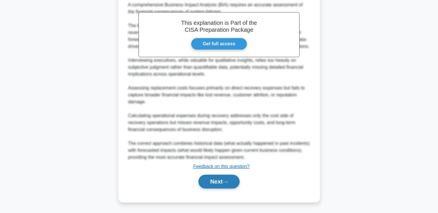
click at [229, 179] on button "Next" at bounding box center [218, 181] width 41 height 14
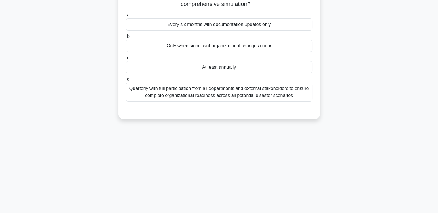
scroll to position [0, 0]
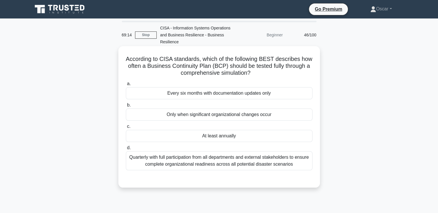
click at [195, 139] on div "At least annually" at bounding box center [219, 136] width 187 height 12
click at [126, 128] on input "c. At least annually" at bounding box center [126, 126] width 0 height 4
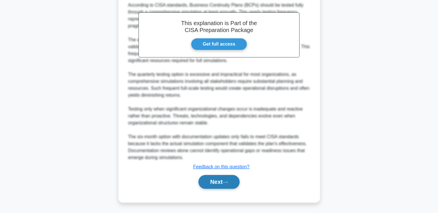
click at [227, 183] on button "Next" at bounding box center [218, 182] width 41 height 14
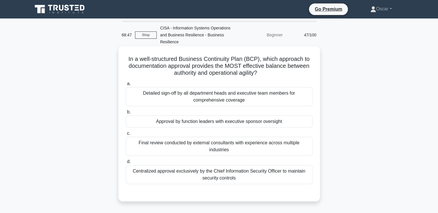
click at [189, 120] on div "Approval by function leaders with executive sponsor oversight" at bounding box center [219, 121] width 187 height 12
click at [126, 114] on input "b. Approval by function leaders with executive sponsor oversight" at bounding box center [126, 112] width 0 height 4
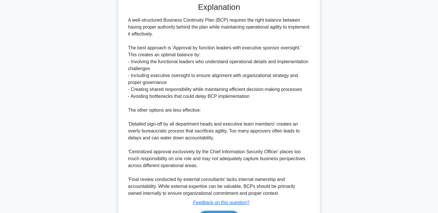
scroll to position [218, 0]
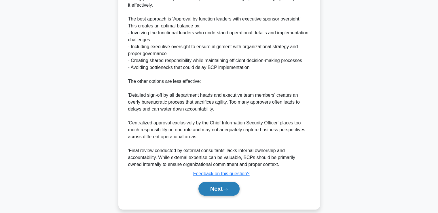
click at [228, 183] on button "Next" at bounding box center [218, 188] width 41 height 14
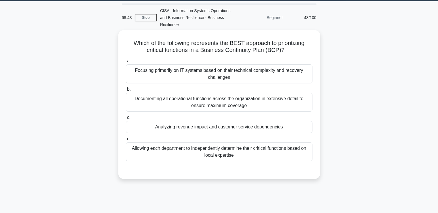
scroll to position [0, 0]
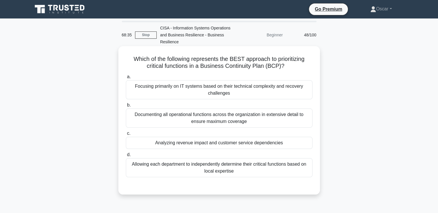
click at [192, 146] on div "Analyzing revenue impact and customer service dependencies" at bounding box center [219, 143] width 187 height 12
click at [126, 135] on input "c. Analyzing revenue impact and customer service dependencies" at bounding box center [126, 133] width 0 height 4
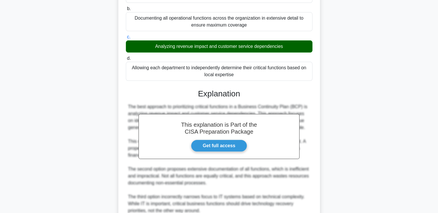
scroll to position [177, 0]
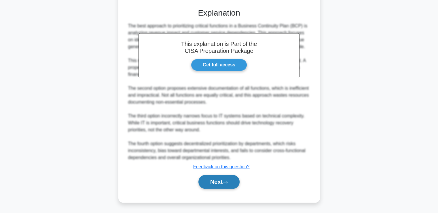
click at [223, 181] on button "Next" at bounding box center [218, 182] width 41 height 14
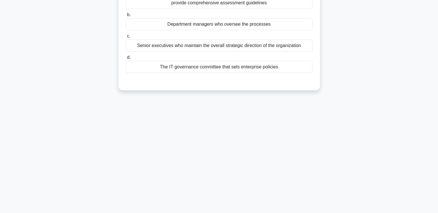
scroll to position [12, 0]
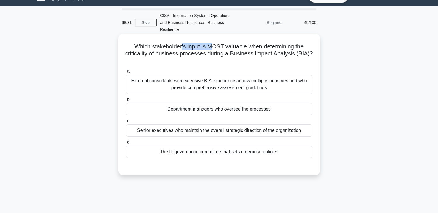
drag, startPoint x: 180, startPoint y: 48, endPoint x: 210, endPoint y: 49, distance: 29.7
click at [210, 49] on h5 "Which stakeholder's input is MOST valuable when determining the criticality of …" at bounding box center [219, 53] width 188 height 21
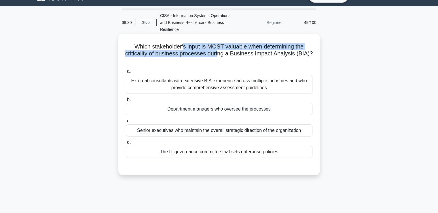
drag, startPoint x: 182, startPoint y: 49, endPoint x: 220, endPoint y: 56, distance: 38.1
click at [220, 56] on h5 "Which stakeholder's input is MOST valuable when determining the criticality of …" at bounding box center [219, 53] width 188 height 21
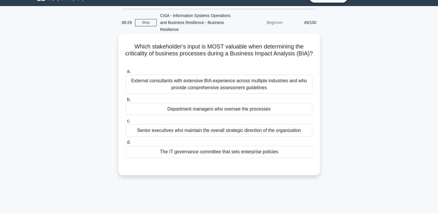
drag, startPoint x: 205, startPoint y: 55, endPoint x: 236, endPoint y: 58, distance: 31.0
click at [236, 58] on h5 "Which stakeholder's input is MOST valuable when determining the criticality of …" at bounding box center [219, 53] width 188 height 21
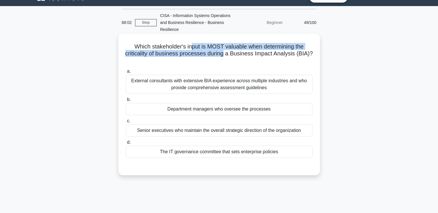
drag, startPoint x: 224, startPoint y: 51, endPoint x: 191, endPoint y: 46, distance: 33.7
click at [191, 46] on h5 "Which stakeholder's input is MOST valuable when determining the criticality of …" at bounding box center [219, 53] width 188 height 21
drag, startPoint x: 191, startPoint y: 46, endPoint x: 200, endPoint y: 54, distance: 12.7
click at [200, 54] on h5 "Which stakeholder's input is MOST valuable when determining the criticality of …" at bounding box center [219, 53] width 188 height 21
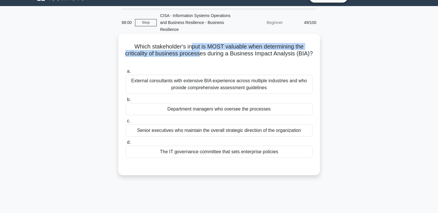
click at [200, 54] on h5 "Which stakeholder's input is MOST valuable when determining the criticality of …" at bounding box center [219, 53] width 188 height 21
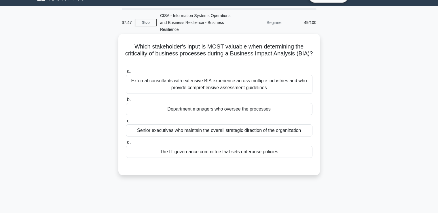
click at [184, 110] on div "Department managers who oversee the processes" at bounding box center [219, 109] width 187 height 12
click at [126, 101] on input "b. Department managers who oversee the processes" at bounding box center [126, 100] width 0 height 4
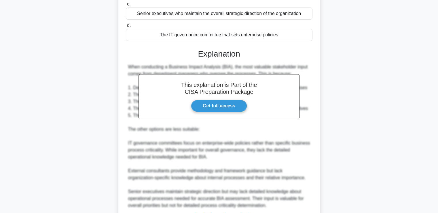
scroll to position [177, 0]
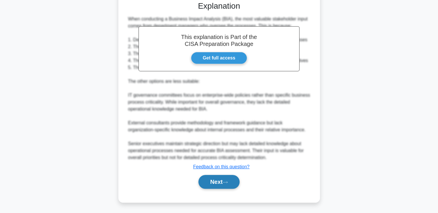
click at [202, 184] on button "Next" at bounding box center [218, 182] width 41 height 14
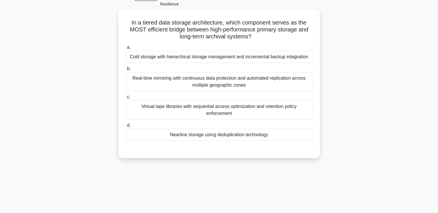
scroll to position [0, 0]
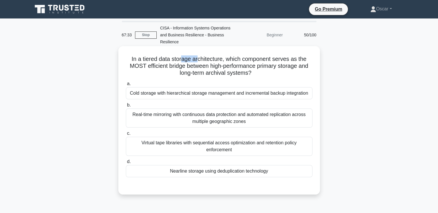
drag, startPoint x: 180, startPoint y: 57, endPoint x: 198, endPoint y: 60, distance: 18.4
click at [198, 60] on h5 "In a tiered data storage architecture, which component serves as the MOST effic…" at bounding box center [219, 65] width 188 height 21
click at [198, 61] on h5 "In a tiered data storage architecture, which component serves as the MOST effic…" at bounding box center [219, 65] width 188 height 21
click at [183, 74] on h5 "In a tiered data storage architecture, which component serves as the MOST effic…" at bounding box center [219, 65] width 188 height 21
click at [166, 122] on div "Real-time mirroring with continuous data protection and automated replication a…" at bounding box center [219, 117] width 187 height 19
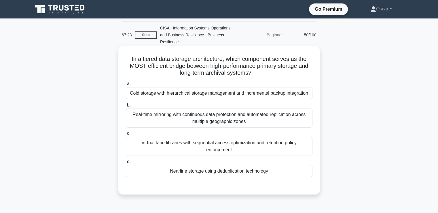
click at [126, 107] on input "b. Real-time mirroring with continuous data protection and automated replicatio…" at bounding box center [126, 105] width 0 height 4
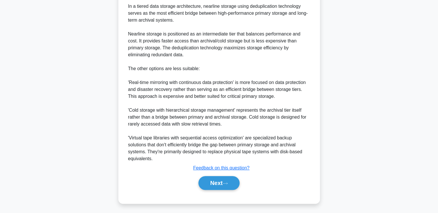
scroll to position [198, 0]
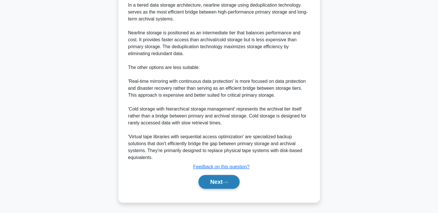
click at [215, 179] on button "Next" at bounding box center [218, 182] width 41 height 14
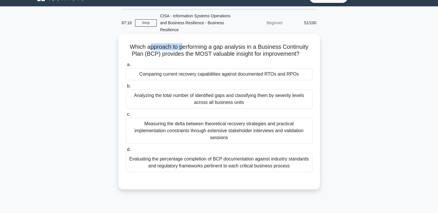
scroll to position [4, 0]
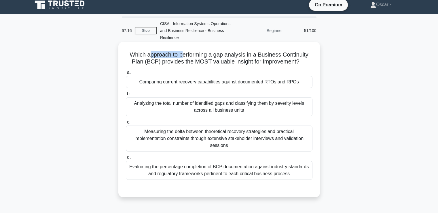
drag, startPoint x: 149, startPoint y: 46, endPoint x: 183, endPoint y: 49, distance: 35.0
click at [183, 49] on div "Which approach to performing a gap analysis in a Business Continuity Plan (BCP)…" at bounding box center [219, 119] width 197 height 150
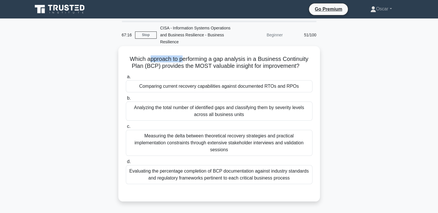
click at [183, 49] on div "Which approach to performing a gap analysis in a Business Continuity Plan (BCP)…" at bounding box center [219, 123] width 197 height 150
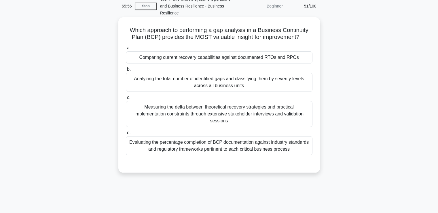
click at [192, 60] on div "Comparing current recovery capabilities against documented RTOs and RPOs" at bounding box center [219, 57] width 187 height 12
click at [126, 50] on input "a. Comparing current recovery capabilities against documented RTOs and RPOs" at bounding box center [126, 48] width 0 height 4
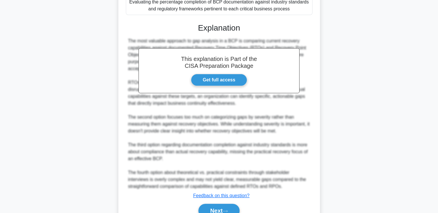
scroll to position [198, 0]
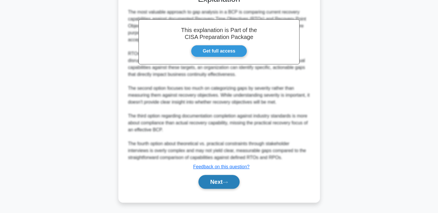
click at [228, 183] on button "Next" at bounding box center [218, 182] width 41 height 14
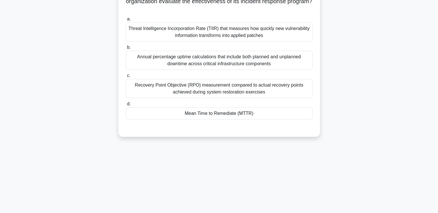
scroll to position [41, 0]
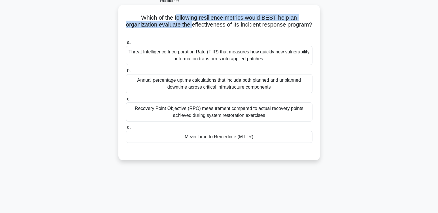
drag, startPoint x: 177, startPoint y: 15, endPoint x: 206, endPoint y: 23, distance: 30.2
click at [206, 23] on h5 "Which of the following resilience metrics would BEST help an organization evalu…" at bounding box center [219, 24] width 188 height 21
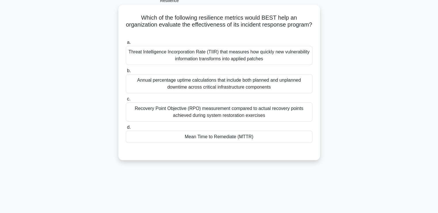
click at [210, 115] on div "Recovery Point Objective (RPO) measurement compared to actual recovery points a…" at bounding box center [219, 111] width 187 height 19
click at [126, 101] on input "c. Recovery Point Objective (RPO) measurement compared to actual recovery point…" at bounding box center [126, 99] width 0 height 4
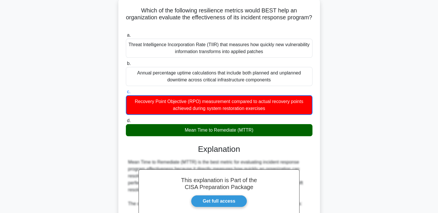
scroll to position [164, 0]
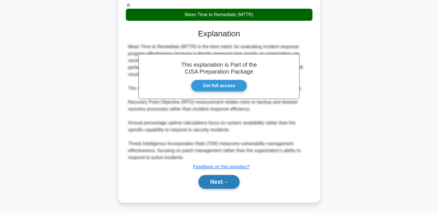
click at [224, 184] on button "Next" at bounding box center [218, 182] width 41 height 14
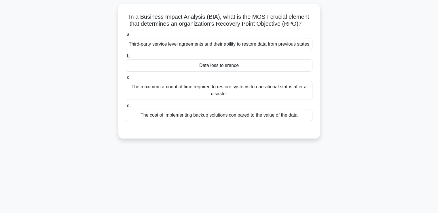
scroll to position [0, 0]
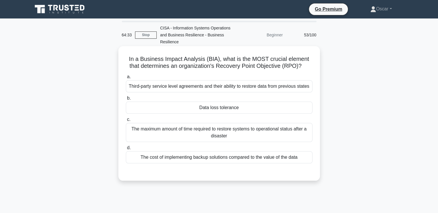
click at [180, 134] on div "The maximum amount of time required to restore systems to operational status af…" at bounding box center [219, 132] width 187 height 19
click at [126, 121] on input "c. The maximum amount of time required to restore systems to operational status…" at bounding box center [126, 120] width 0 height 4
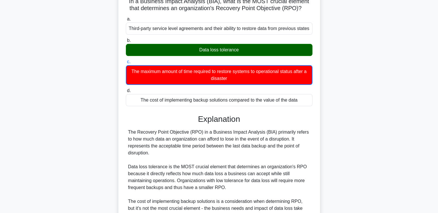
scroll to position [164, 0]
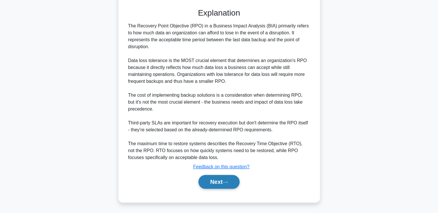
click at [228, 184] on button "Next" at bounding box center [218, 182] width 41 height 14
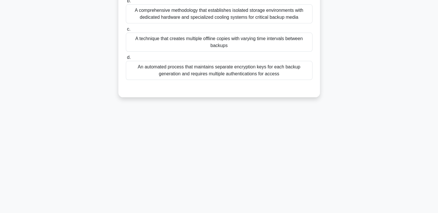
scroll to position [12, 0]
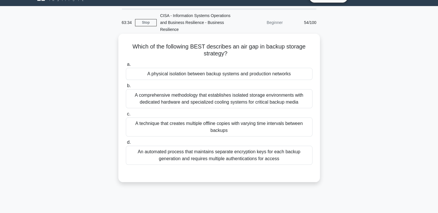
click at [186, 79] on div "A physical isolation between backup systems and production networks" at bounding box center [219, 74] width 187 height 12
click at [126, 66] on input "a. A physical isolation between backup systems and production networks" at bounding box center [126, 64] width 0 height 4
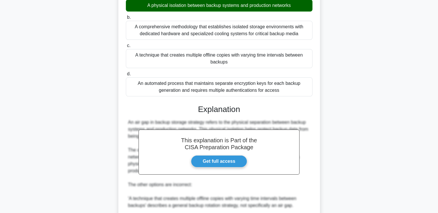
scroll to position [185, 0]
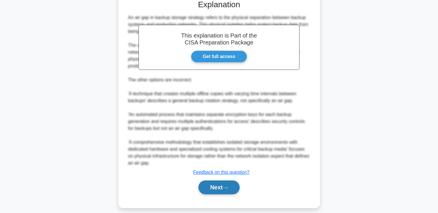
click at [219, 191] on button "Next" at bounding box center [218, 187] width 41 height 14
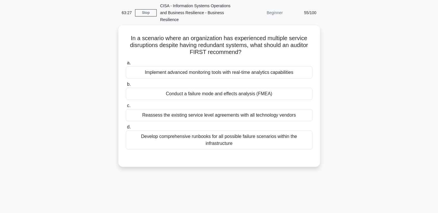
scroll to position [12, 0]
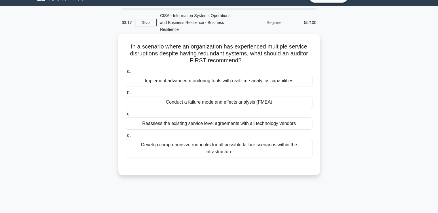
click at [166, 127] on div "Reassess the existing service level agreements with all technology vendors" at bounding box center [219, 123] width 187 height 12
click at [126, 116] on input "c. Reassess the existing service level agreements with all technology vendors" at bounding box center [126, 114] width 0 height 4
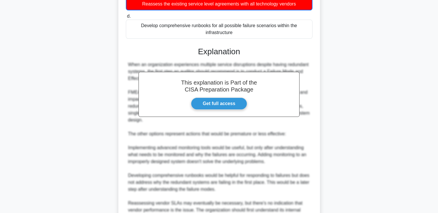
scroll to position [212, 0]
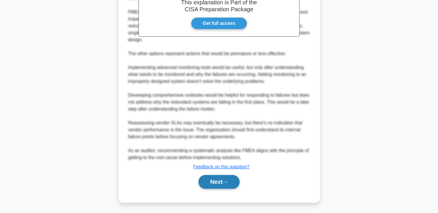
click at [212, 184] on button "Next" at bounding box center [218, 182] width 41 height 14
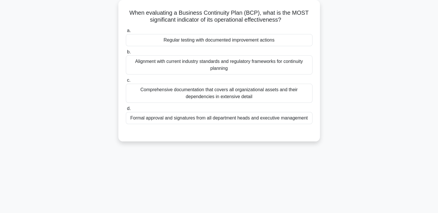
scroll to position [0, 0]
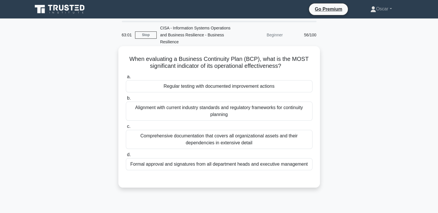
click at [200, 90] on div "Regular testing with documented improvement actions" at bounding box center [219, 86] width 187 height 12
click at [126, 79] on input "a. Regular testing with documented improvement actions" at bounding box center [126, 77] width 0 height 4
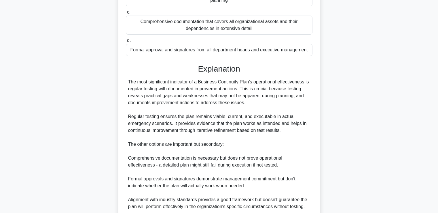
scroll to position [163, 0]
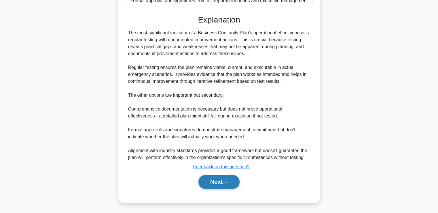
click at [217, 178] on button "Next" at bounding box center [218, 182] width 41 height 14
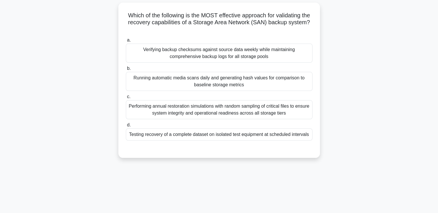
scroll to position [0, 0]
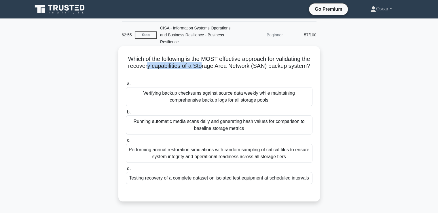
drag, startPoint x: 163, startPoint y: 67, endPoint x: 219, endPoint y: 65, distance: 55.9
click at [219, 65] on h5 "Which of the following is the MOST effective approach for validating the recove…" at bounding box center [219, 65] width 188 height 21
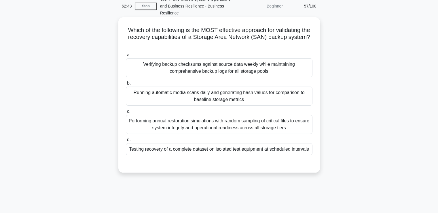
click at [209, 63] on div "Verifying backup checksums against source data weekly while maintaining compreh…" at bounding box center [219, 67] width 187 height 19
click at [126, 57] on input "a. Verifying backup checksums against source data weekly while maintaining comp…" at bounding box center [126, 55] width 0 height 4
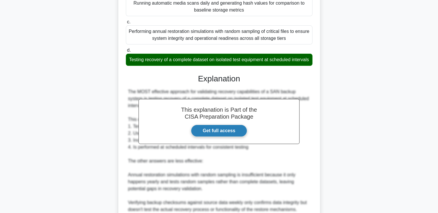
scroll to position [205, 0]
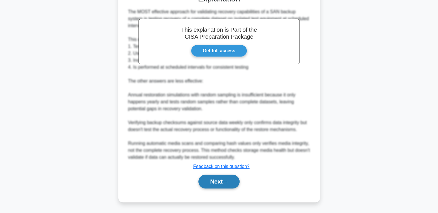
click at [231, 182] on button "Next" at bounding box center [218, 181] width 41 height 14
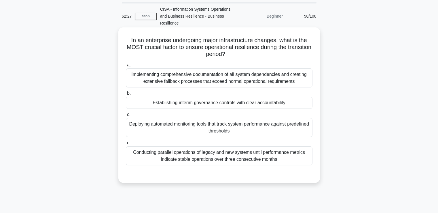
scroll to position [29, 0]
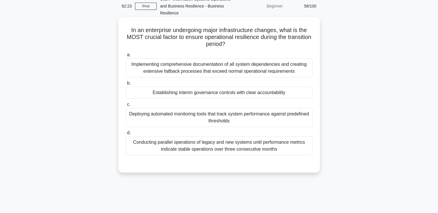
click at [222, 148] on div "Conducting parallel operations of legacy and new systems until performance metr…" at bounding box center [219, 145] width 187 height 19
click at [126, 134] on input "d. Conducting parallel operations of legacy and new systems until performance m…" at bounding box center [126, 133] width 0 height 4
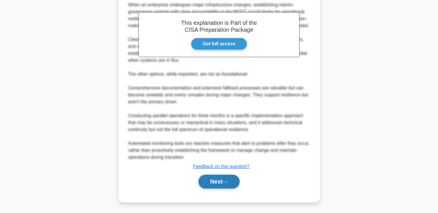
click at [225, 183] on button "Next" at bounding box center [218, 181] width 41 height 14
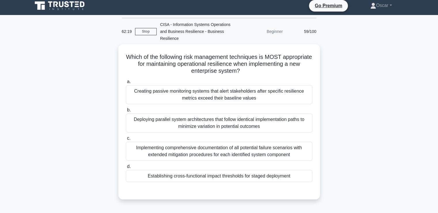
scroll to position [0, 0]
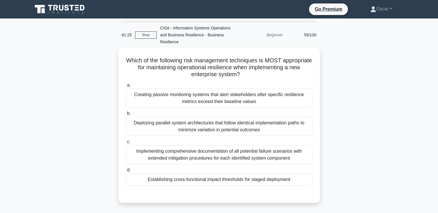
click at [70, 156] on div "Which of the following risk management techniques is MOST appropriate for maint…" at bounding box center [219, 129] width 380 height 162
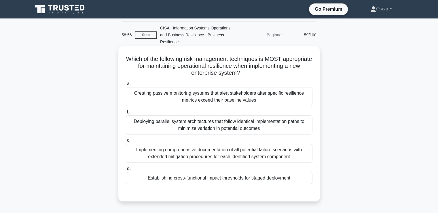
click at [147, 100] on div "Creating passive monitoring systems that alert stakeholders after specific resi…" at bounding box center [219, 96] width 187 height 19
click at [126, 86] on input "a. Creating passive monitoring systems that alert stakeholders after specific r…" at bounding box center [126, 84] width 0 height 4
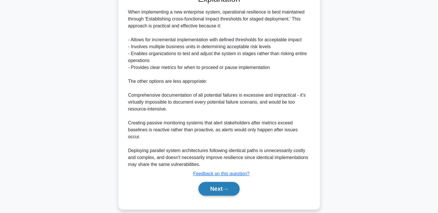
click at [229, 181] on button "Next" at bounding box center [218, 188] width 41 height 14
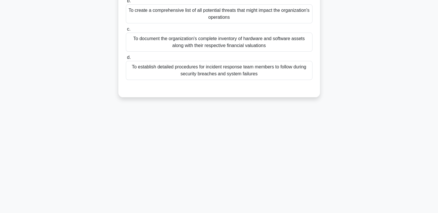
scroll to position [12, 0]
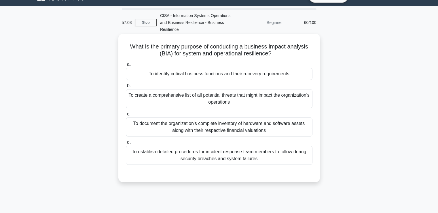
click at [241, 77] on div "To identify critical business functions and their recovery requirements" at bounding box center [219, 74] width 187 height 12
click at [126, 66] on input "a. To identify critical business functions and their recovery requirements" at bounding box center [126, 64] width 0 height 4
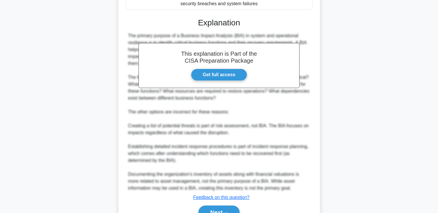
scroll to position [191, 0]
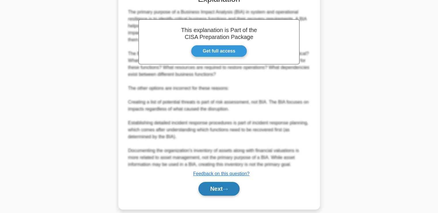
click at [228, 187] on icon at bounding box center [225, 188] width 5 height 3
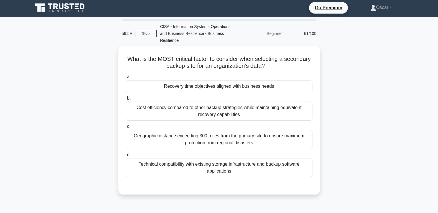
scroll to position [0, 0]
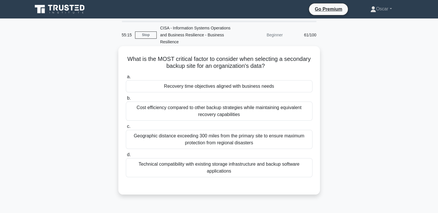
click at [212, 167] on div "Technical compatibility with existing storage infrastructure and backup softwar…" at bounding box center [219, 167] width 187 height 19
click at [126, 156] on input "d. Technical compatibility with existing storage infrastructure and backup soft…" at bounding box center [126, 155] width 0 height 4
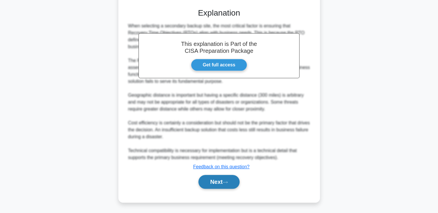
click at [220, 178] on button "Next" at bounding box center [218, 182] width 41 height 14
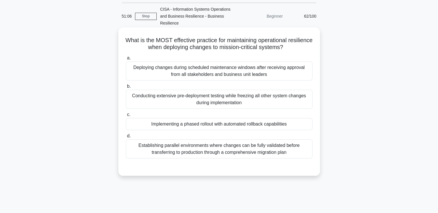
scroll to position [29, 0]
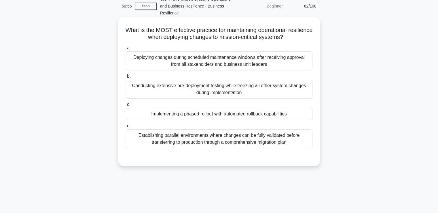
click at [173, 142] on div "Establishing parallel environments where changes can be fully validated before …" at bounding box center [219, 138] width 187 height 19
click at [126, 128] on input "d. Establishing parallel environments where changes can be fully validated befo…" at bounding box center [126, 126] width 0 height 4
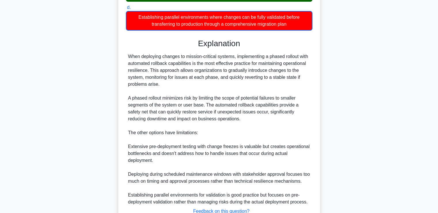
scroll to position [191, 0]
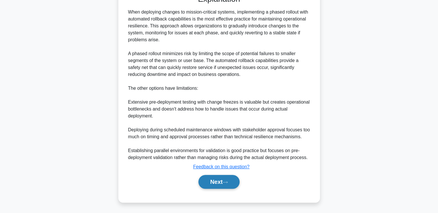
click at [228, 183] on icon at bounding box center [225, 181] width 5 height 3
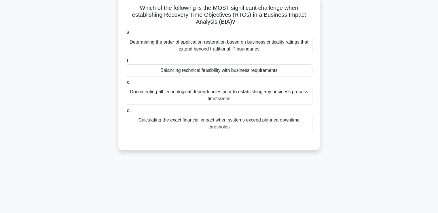
scroll to position [0, 0]
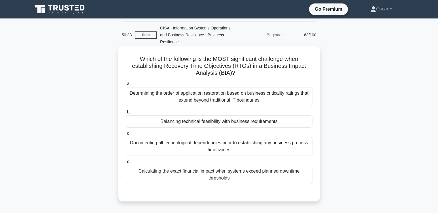
click at [211, 102] on div "Determining the order of application restoration based on business criticality …" at bounding box center [219, 96] width 187 height 19
click at [126, 86] on input "a. Determining the order of application restoration based on business criticali…" at bounding box center [126, 84] width 0 height 4
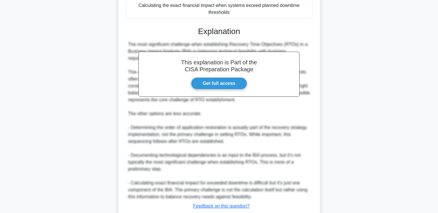
scroll to position [205, 0]
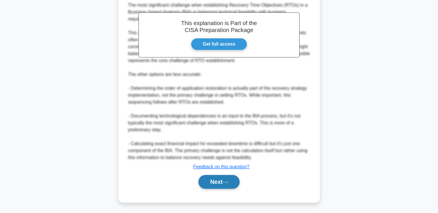
click at [218, 182] on button "Next" at bounding box center [218, 182] width 41 height 14
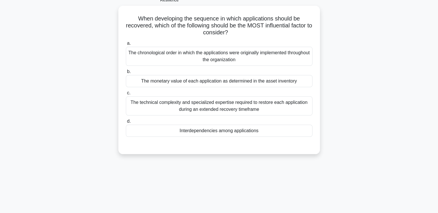
scroll to position [41, 0]
click at [202, 106] on div "The technical complexity and specialized expertise required to restore each app…" at bounding box center [219, 104] width 187 height 19
click at [126, 94] on input "c. The technical complexity and specialized expertise required to restore each …" at bounding box center [126, 92] width 0 height 4
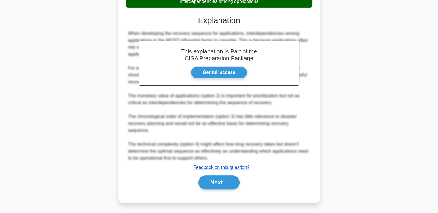
scroll to position [170, 0]
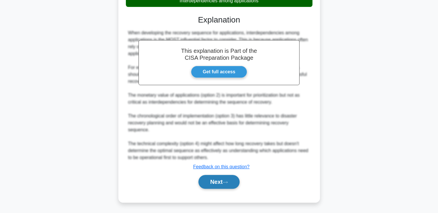
click at [225, 183] on button "Next" at bounding box center [218, 182] width 41 height 14
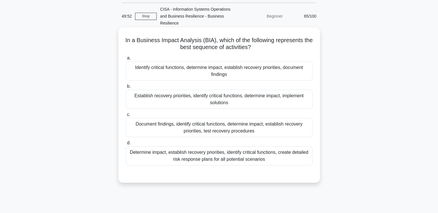
scroll to position [29, 0]
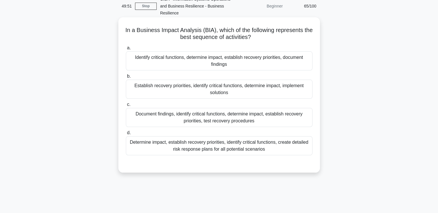
click at [185, 144] on div "Determine impact, establish recovery priorities, identify critical functions, c…" at bounding box center [219, 145] width 187 height 19
click at [126, 134] on input "d. Determine impact, establish recovery priorities, identify critical functions…" at bounding box center [126, 133] width 0 height 4
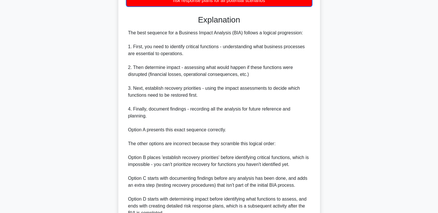
scroll to position [233, 0]
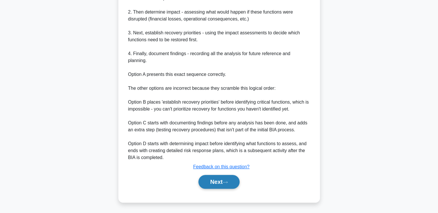
click at [234, 183] on button "Next" at bounding box center [218, 182] width 41 height 14
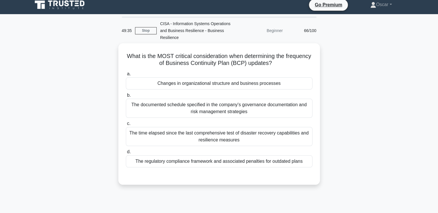
scroll to position [0, 0]
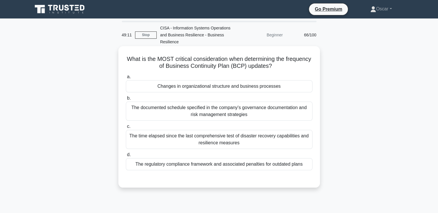
click at [199, 91] on div "Changes in organizational structure and business processes" at bounding box center [219, 86] width 187 height 12
click at [126, 79] on input "a. Changes in organizational structure and business processes" at bounding box center [126, 77] width 0 height 4
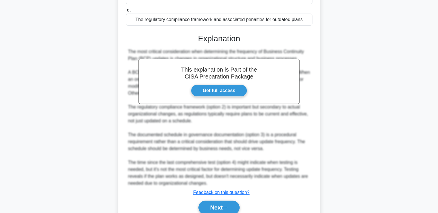
scroll to position [170, 0]
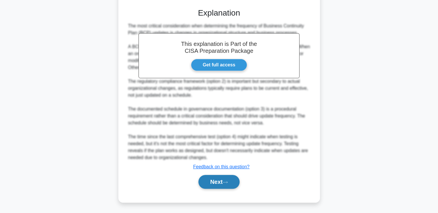
click at [221, 182] on button "Next" at bounding box center [218, 182] width 41 height 14
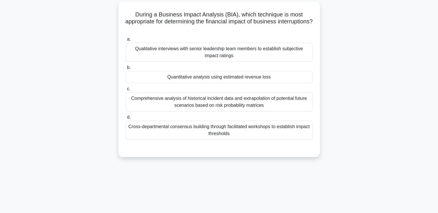
scroll to position [0, 0]
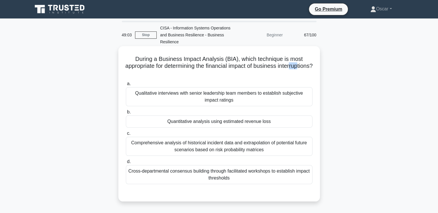
drag, startPoint x: 218, startPoint y: 76, endPoint x: 208, endPoint y: 72, distance: 11.6
click at [208, 72] on h5 "During a Business Impact Analysis (BIA), which technique is most appropriate fo…" at bounding box center [219, 65] width 188 height 21
drag, startPoint x: 233, startPoint y: 74, endPoint x: 212, endPoint y: 73, distance: 20.8
click at [212, 73] on h5 "During a Business Impact Analysis (BIA), which technique is most appropriate fo…" at bounding box center [219, 65] width 188 height 21
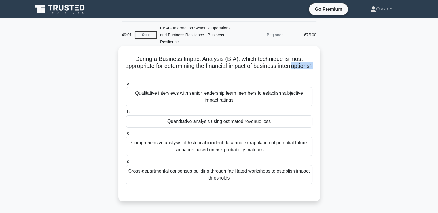
click at [212, 73] on h5 "During a Business Impact Analysis (BIA), which technique is most appropriate fo…" at bounding box center [219, 65] width 188 height 21
drag, startPoint x: 230, startPoint y: 74, endPoint x: 208, endPoint y: 70, distance: 22.6
click at [208, 70] on h5 "During a Business Impact Analysis (BIA), which technique is most appropriate fo…" at bounding box center [219, 65] width 188 height 21
drag, startPoint x: 235, startPoint y: 72, endPoint x: 204, endPoint y: 72, distance: 31.4
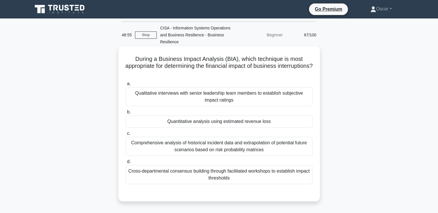
click at [204, 72] on h5 "During a Business Impact Analysis (BIA), which technique is most appropriate fo…" at bounding box center [219, 65] width 188 height 21
drag, startPoint x: 234, startPoint y: 71, endPoint x: 194, endPoint y: 71, distance: 40.3
click at [194, 71] on h5 "During a Business Impact Analysis (BIA), which technique is most appropriate fo…" at bounding box center [219, 65] width 188 height 21
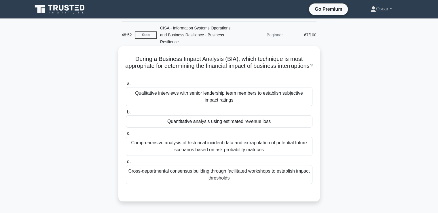
drag, startPoint x: 234, startPoint y: 73, endPoint x: 196, endPoint y: 73, distance: 38.0
click at [196, 73] on h5 "During a Business Impact Analysis (BIA), which technique is most appropriate fo…" at bounding box center [219, 65] width 188 height 21
click at [220, 73] on h5 "During a Business Impact Analysis (BIA), which technique is most appropriate fo…" at bounding box center [219, 65] width 188 height 21
click at [172, 124] on div "Quantitative analysis using estimated revenue loss" at bounding box center [219, 121] width 187 height 12
click at [126, 114] on input "b. Quantitative analysis using estimated revenue loss" at bounding box center [126, 112] width 0 height 4
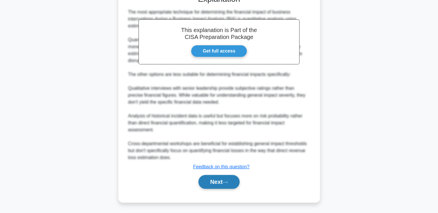
click at [217, 185] on button "Next" at bounding box center [218, 182] width 41 height 14
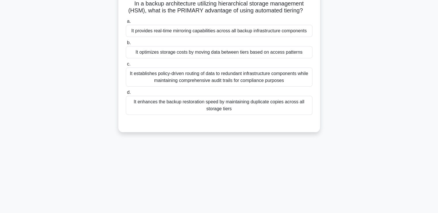
scroll to position [12, 0]
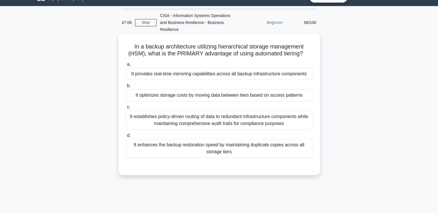
click at [200, 101] on div "It optimizes storage costs by moving data between tiers based on access patterns" at bounding box center [219, 95] width 187 height 12
click at [126, 88] on input "b. It optimizes storage costs by moving data between tiers based on access patt…" at bounding box center [126, 86] width 0 height 4
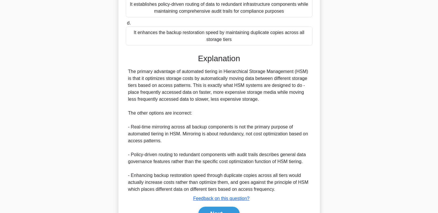
scroll to position [156, 0]
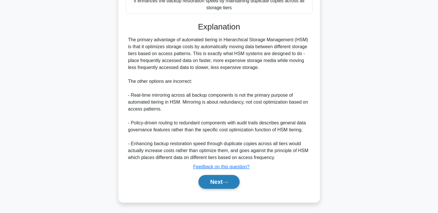
click at [219, 182] on button "Next" at bounding box center [218, 182] width 41 height 14
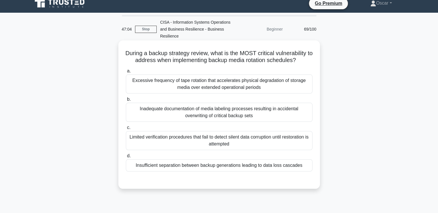
scroll to position [0, 0]
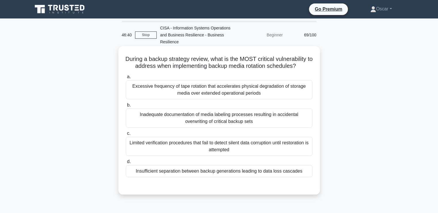
click at [195, 148] on div "Limited verification procedures that fail to detect silent data corruption unti…" at bounding box center [219, 146] width 187 height 19
click at [126, 135] on input "c. Limited verification procedures that fail to detect silent data corruption u…" at bounding box center [126, 133] width 0 height 4
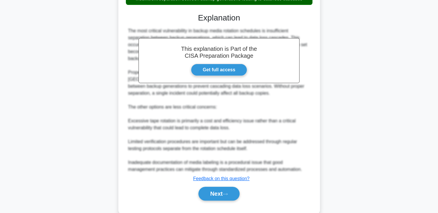
scroll to position [173, 0]
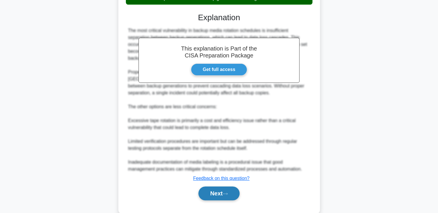
click at [215, 187] on button "Next" at bounding box center [218, 193] width 41 height 14
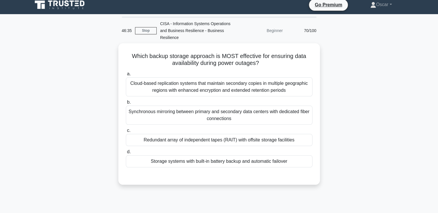
scroll to position [0, 0]
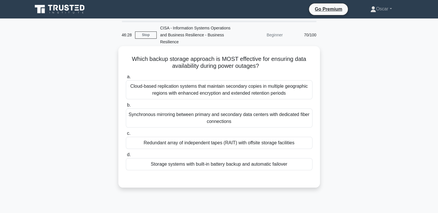
click at [211, 144] on div "Redundant array of independent tapes (RAIT) with offsite storage facilities" at bounding box center [219, 143] width 187 height 12
click at [126, 135] on input "c. Redundant array of independent tapes (RAIT) with offsite storage facilities" at bounding box center [126, 133] width 0 height 4
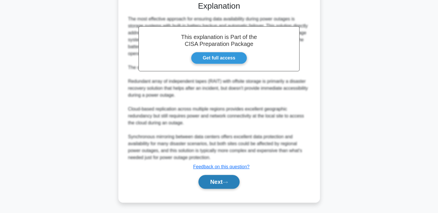
click at [225, 177] on button "Next" at bounding box center [218, 182] width 41 height 14
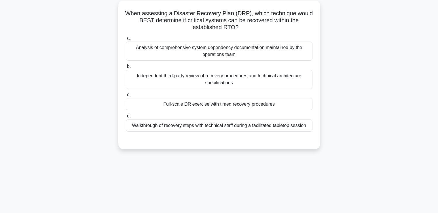
scroll to position [12, 0]
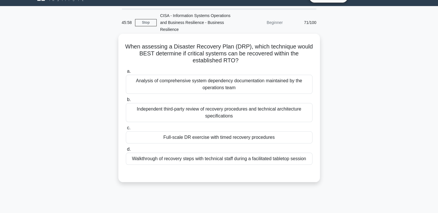
click at [210, 135] on div "Full-scale DR exercise with timed recovery procedures" at bounding box center [219, 137] width 187 height 12
click at [126, 130] on input "c. Full-scale DR exercise with timed recovery procedures" at bounding box center [126, 128] width 0 height 4
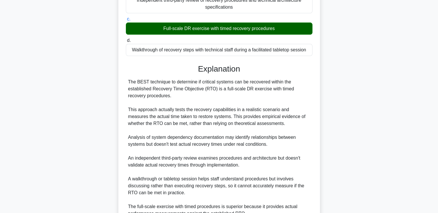
scroll to position [177, 0]
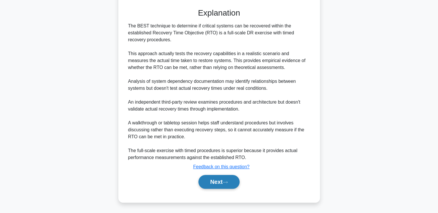
click at [228, 179] on button "Next" at bounding box center [218, 182] width 41 height 14
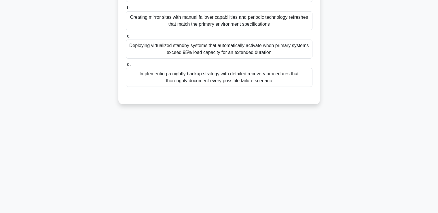
scroll to position [0, 0]
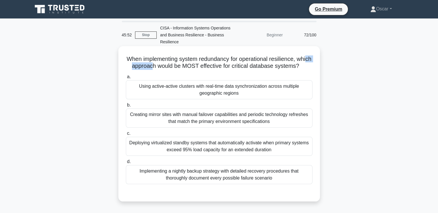
drag, startPoint x: 135, startPoint y: 63, endPoint x: 163, endPoint y: 65, distance: 28.3
click at [163, 65] on h5 "When implementing system redundancy for operational resilience, which approach …" at bounding box center [219, 62] width 188 height 14
drag, startPoint x: 163, startPoint y: 65, endPoint x: 194, endPoint y: 67, distance: 30.6
click at [194, 67] on h5 "When implementing system redundancy for operational resilience, which approach …" at bounding box center [219, 62] width 188 height 14
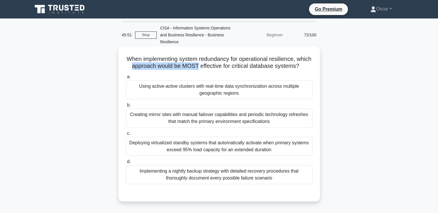
click at [194, 67] on h5 "When implementing system redundancy for operational resilience, which approach …" at bounding box center [219, 62] width 188 height 14
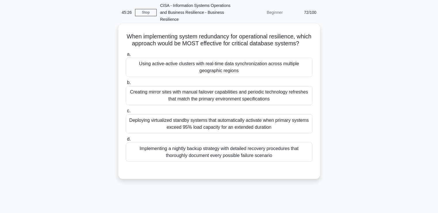
scroll to position [29, 0]
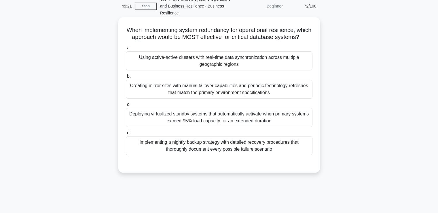
click at [194, 98] on div "Creating mirror sites with manual failover capabilities and periodic technology…" at bounding box center [219, 88] width 187 height 19
click at [126, 78] on input "b. Creating mirror sites with manual failover capabilities and periodic technol…" at bounding box center [126, 76] width 0 height 4
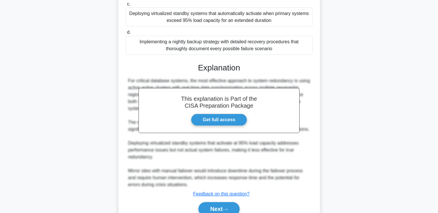
scroll to position [164, 0]
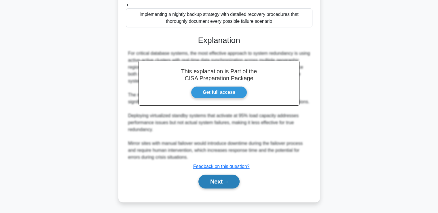
click at [226, 176] on button "Next" at bounding box center [218, 181] width 41 height 14
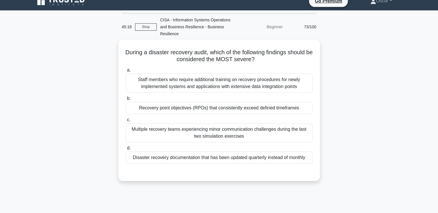
scroll to position [0, 0]
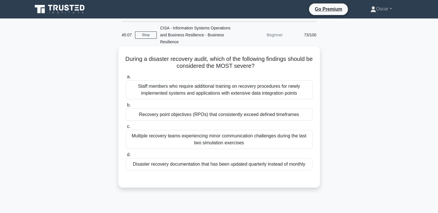
click at [204, 115] on div "Recovery point objectives (RPOs) that consistently exceed defined timeframes" at bounding box center [219, 114] width 187 height 12
click at [126, 107] on input "b. Recovery point objectives (RPOs) that consistently exceed defined timeframes" at bounding box center [126, 105] width 0 height 4
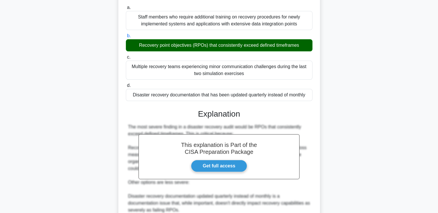
scroll to position [173, 0]
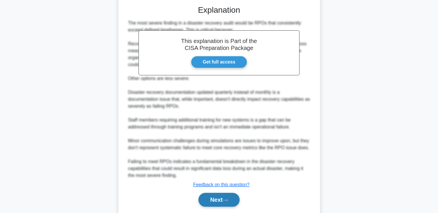
click at [221, 202] on button "Next" at bounding box center [218, 199] width 41 height 14
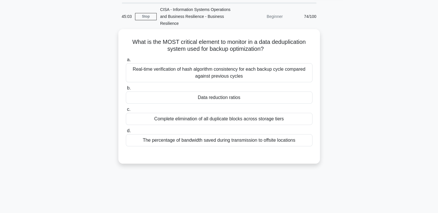
scroll to position [12, 0]
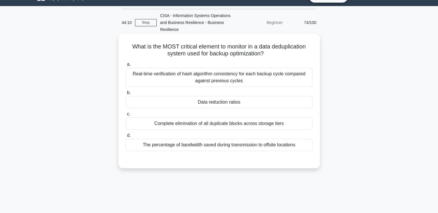
click at [206, 77] on div "Real-time verification of hash algorithm consistency for each backup cycle comp…" at bounding box center [219, 77] width 187 height 19
click at [126, 66] on input "a. Real-time verification of hash algorithm consistency for each backup cycle c…" at bounding box center [126, 64] width 0 height 4
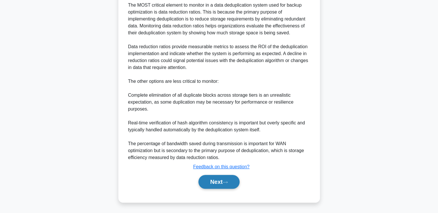
click at [222, 181] on button "Next" at bounding box center [218, 182] width 41 height 14
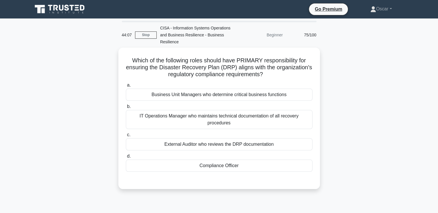
scroll to position [0, 0]
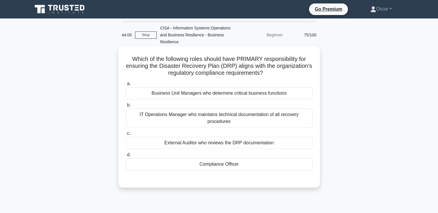
click at [196, 96] on div "Business Unit Managers who determine critical business functions" at bounding box center [219, 93] width 187 height 12
click at [126, 86] on input "a. Business Unit Managers who determine critical business functions" at bounding box center [126, 84] width 0 height 4
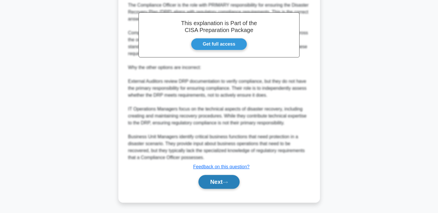
click at [219, 183] on button "Next" at bounding box center [218, 182] width 41 height 14
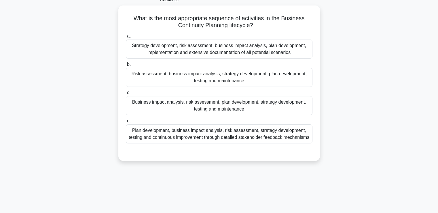
scroll to position [42, 0]
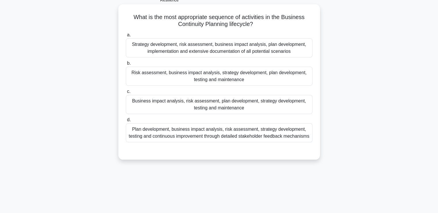
click at [204, 80] on div "Risk assessment, business impact analysis, strategy development, plan developme…" at bounding box center [219, 76] width 187 height 19
click at [126, 65] on input "b. Risk assessment, business impact analysis, strategy development, plan develo…" at bounding box center [126, 63] width 0 height 4
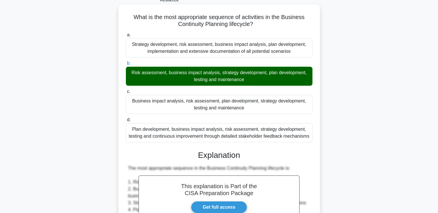
scroll to position [170, 0]
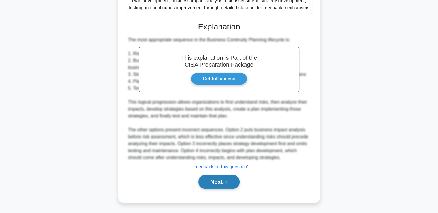
click at [222, 177] on button "Next" at bounding box center [218, 182] width 41 height 14
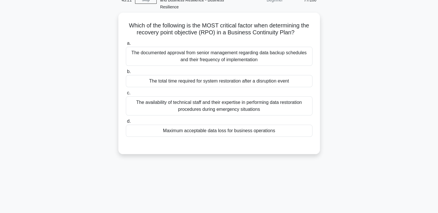
scroll to position [35, 0]
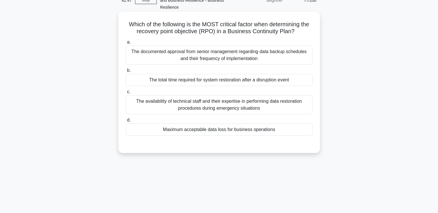
click at [194, 128] on div "Maximum acceptable data loss for business operations" at bounding box center [219, 129] width 187 height 12
click at [126, 122] on input "d. Maximum acceptable data loss for business operations" at bounding box center [126, 120] width 0 height 4
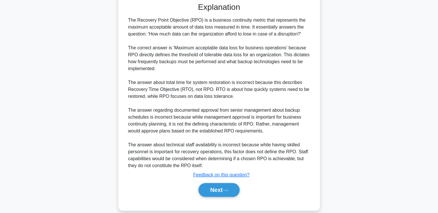
scroll to position [184, 0]
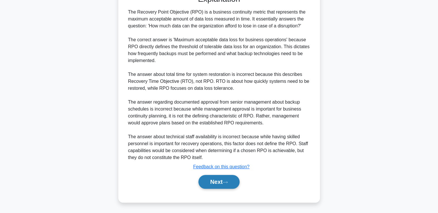
click at [220, 177] on button "Next" at bounding box center [218, 182] width 41 height 14
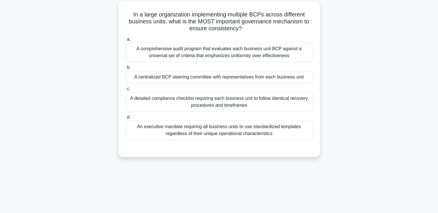
scroll to position [12, 0]
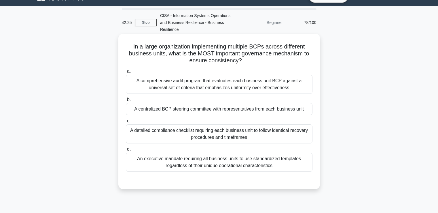
drag, startPoint x: 210, startPoint y: 103, endPoint x: 210, endPoint y: 109, distance: 5.8
click at [210, 107] on div "A centralized BCP steering committee with representatives from each business un…" at bounding box center [219, 109] width 187 height 12
click at [126, 101] on input "b. A centralized BCP steering committee with representatives from each business…" at bounding box center [126, 100] width 0 height 4
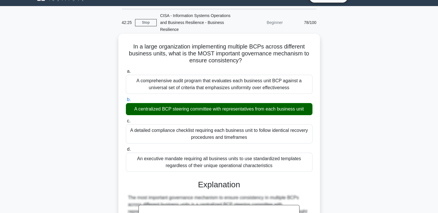
click at [210, 109] on div "A centralized BCP steering committee with representatives from each business un…" at bounding box center [219, 109] width 187 height 12
click at [126, 101] on input "b. A centralized BCP steering committee with representatives from each business…" at bounding box center [126, 100] width 0 height 4
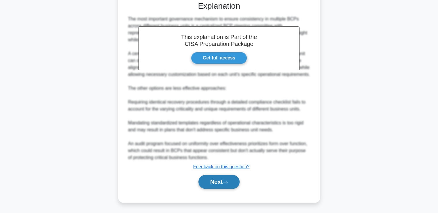
click at [220, 180] on button "Next" at bounding box center [218, 182] width 41 height 14
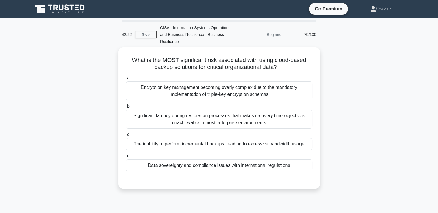
scroll to position [0, 0]
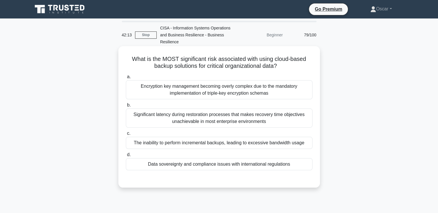
click at [203, 114] on div "Significant latency during restoration processes that makes recovery time objec…" at bounding box center [219, 117] width 187 height 19
click at [126, 107] on input "b. Significant latency during restoration processes that makes recovery time ob…" at bounding box center [126, 105] width 0 height 4
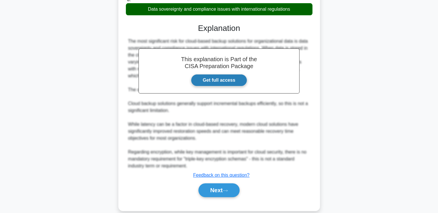
scroll to position [164, 0]
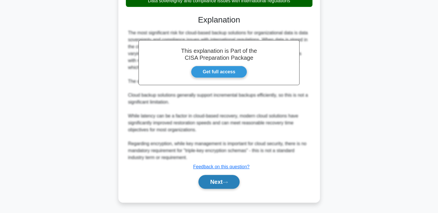
click at [221, 187] on button "Next" at bounding box center [218, 182] width 41 height 14
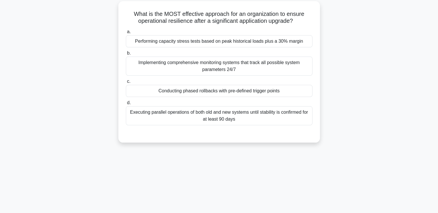
scroll to position [0, 0]
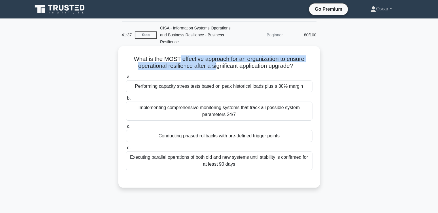
drag, startPoint x: 179, startPoint y: 59, endPoint x: 216, endPoint y: 64, distance: 36.9
click at [216, 64] on h5 "What is the MOST effective approach for an organization to ensure operational r…" at bounding box center [219, 62] width 188 height 14
drag, startPoint x: 216, startPoint y: 64, endPoint x: 199, endPoint y: 60, distance: 17.0
click at [199, 60] on h5 "What is the MOST effective approach for an organization to ensure operational r…" at bounding box center [219, 62] width 188 height 14
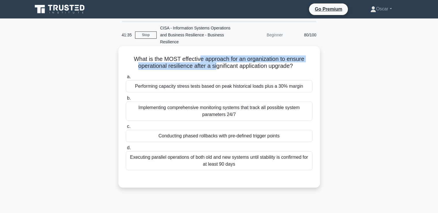
click at [199, 60] on h5 "What is the MOST effective approach for an organization to ensure operational r…" at bounding box center [219, 62] width 188 height 14
drag, startPoint x: 223, startPoint y: 65, endPoint x: 196, endPoint y: 62, distance: 27.5
click at [196, 62] on h5 "What is the MOST effective approach for an organization to ensure operational r…" at bounding box center [219, 62] width 188 height 14
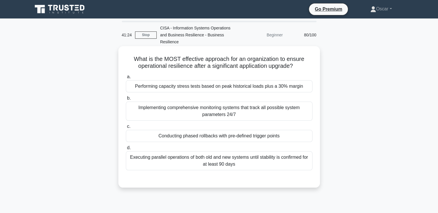
click at [200, 138] on div "Conducting phased rollbacks with pre-defined trigger points" at bounding box center [219, 136] width 187 height 12
click at [126, 128] on input "c. Conducting phased rollbacks with pre-defined trigger points" at bounding box center [126, 126] width 0 height 4
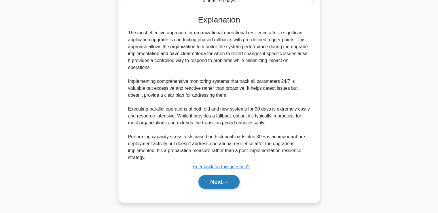
click at [219, 177] on button "Next" at bounding box center [218, 182] width 41 height 14
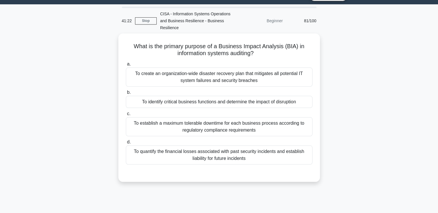
scroll to position [12, 0]
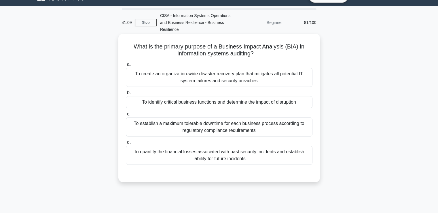
click at [180, 132] on div "To establish a maximum tolerable downtime for each business process according t…" at bounding box center [219, 126] width 187 height 19
click at [126, 116] on input "c. To establish a maximum tolerable downtime for each business process accordin…" at bounding box center [126, 114] width 0 height 4
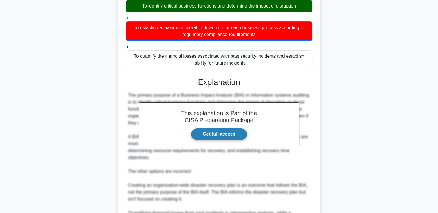
scroll to position [205, 0]
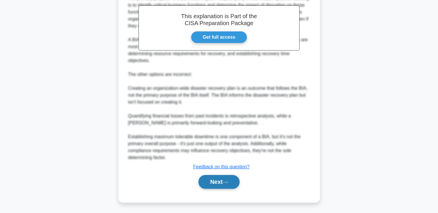
click at [216, 177] on button "Next" at bounding box center [218, 182] width 41 height 14
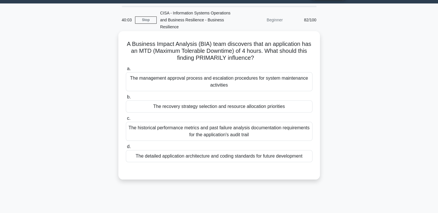
scroll to position [29, 0]
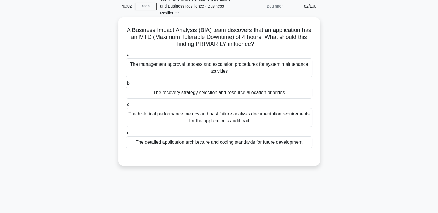
drag, startPoint x: 238, startPoint y: 123, endPoint x: 211, endPoint y: 112, distance: 29.0
click at [211, 112] on div "The historical performance metrics and past failure analysis documentation requ…" at bounding box center [219, 117] width 187 height 19
click at [126, 106] on input "c. The historical performance metrics and past failure analysis documentation r…" at bounding box center [126, 105] width 0 height 4
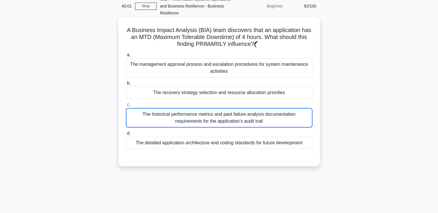
click at [244, 119] on div "The historical performance metrics and past failure analysis documentation requ…" at bounding box center [219, 118] width 187 height 20
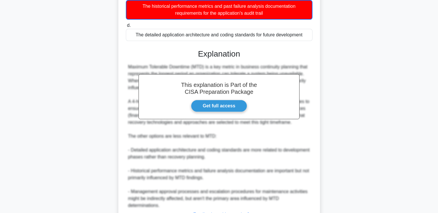
scroll to position [184, 0]
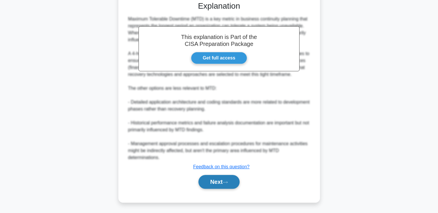
click at [225, 177] on button "Next" at bounding box center [218, 182] width 41 height 14
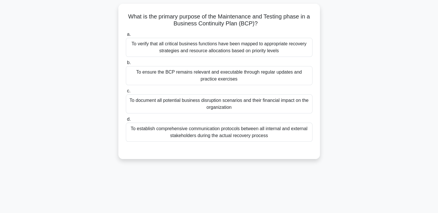
scroll to position [0, 0]
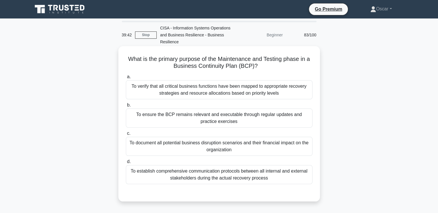
click at [180, 119] on div "To ensure the BCP remains relevant and executable through regular updates and p…" at bounding box center [219, 117] width 187 height 19
click at [126, 107] on input "b. To ensure the BCP remains relevant and executable through regular updates an…" at bounding box center [126, 105] width 0 height 4
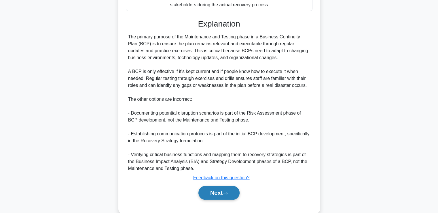
click at [224, 195] on button "Next" at bounding box center [218, 192] width 41 height 14
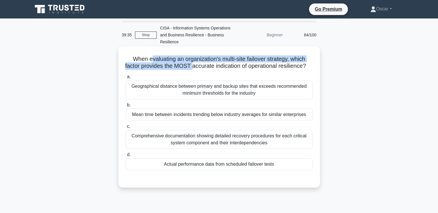
drag, startPoint x: 150, startPoint y: 56, endPoint x: 195, endPoint y: 68, distance: 46.6
click at [195, 68] on h5 "When evaluating an organization's multi-site failover strategy, which factor pr…" at bounding box center [219, 62] width 188 height 14
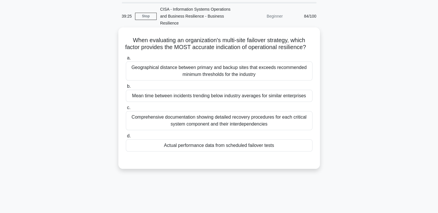
scroll to position [29, 0]
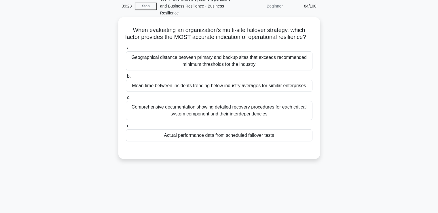
click at [189, 141] on div "Actual performance data from scheduled failover tests" at bounding box center [219, 135] width 187 height 12
click at [126, 128] on input "d. Actual performance data from scheduled failover tests" at bounding box center [126, 126] width 0 height 4
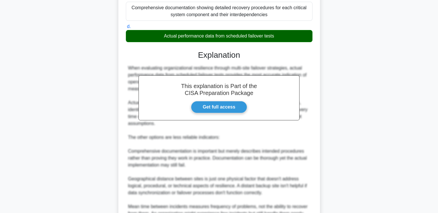
scroll to position [198, 0]
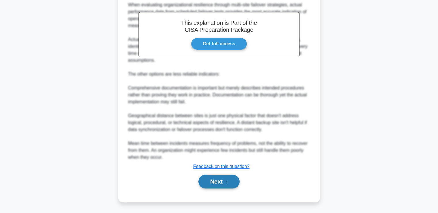
click at [217, 184] on button "Next" at bounding box center [218, 181] width 41 height 14
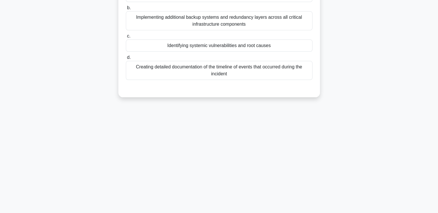
scroll to position [12, 0]
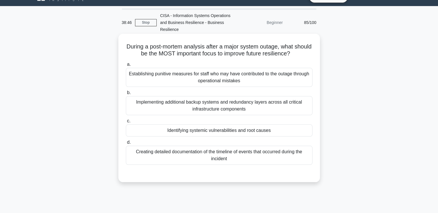
click at [211, 130] on div "Identifying systemic vulnerabilities and root causes" at bounding box center [219, 130] width 187 height 12
click at [126, 123] on input "c. Identifying systemic vulnerabilities and root causes" at bounding box center [126, 121] width 0 height 4
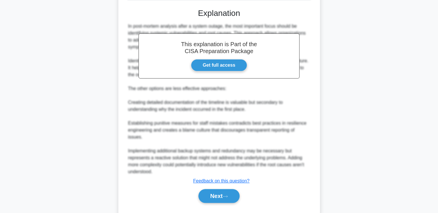
scroll to position [177, 0]
click at [225, 188] on button "Next" at bounding box center [218, 195] width 41 height 14
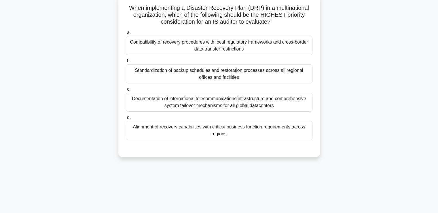
scroll to position [12, 0]
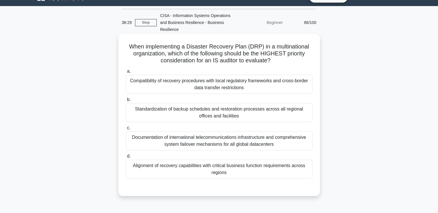
click at [227, 173] on div "Alignment of recovery capabilities with critical business function requirements…" at bounding box center [219, 168] width 187 height 19
click at [126, 158] on input "d. Alignment of recovery capabilities with critical business function requireme…" at bounding box center [126, 156] width 0 height 4
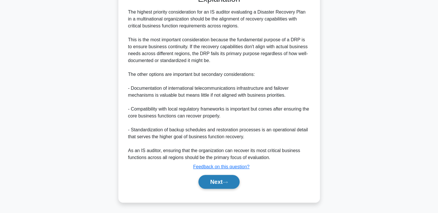
click at [227, 179] on button "Next" at bounding box center [218, 182] width 41 height 14
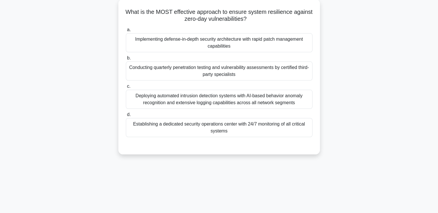
scroll to position [0, 0]
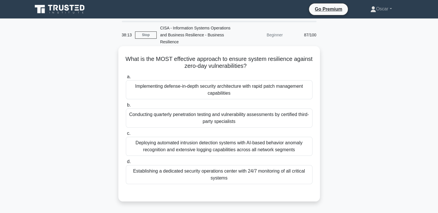
click at [236, 96] on div "Implementing defense-in-depth security architecture with rapid patch management…" at bounding box center [219, 89] width 187 height 19
click at [126, 79] on input "a. Implementing defense-in-depth security architecture with rapid patch managem…" at bounding box center [126, 77] width 0 height 4
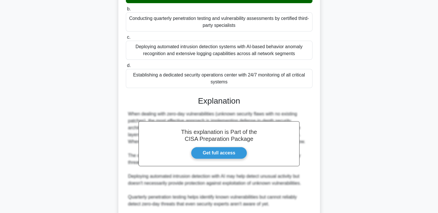
scroll to position [163, 0]
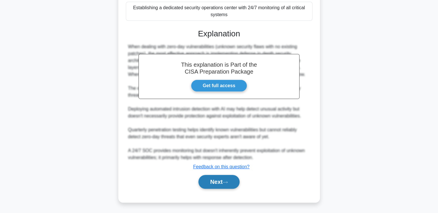
click at [222, 182] on button "Next" at bounding box center [218, 182] width 41 height 14
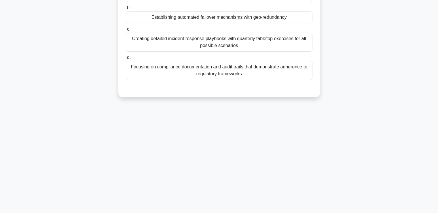
scroll to position [0, 0]
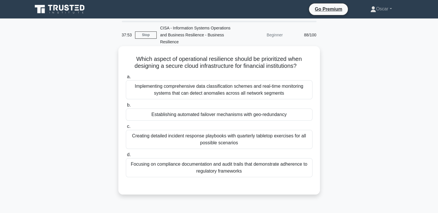
click at [217, 90] on div "Implementing comprehensive data classification schemes and real-time monitoring…" at bounding box center [219, 89] width 187 height 19
click at [126, 79] on input "a. Implementing comprehensive data classification schemes and real-time monitor…" at bounding box center [126, 77] width 0 height 4
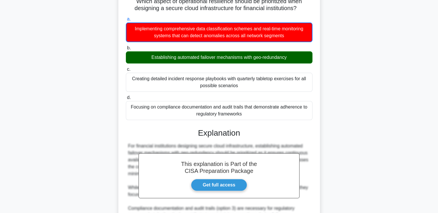
scroll to position [170, 0]
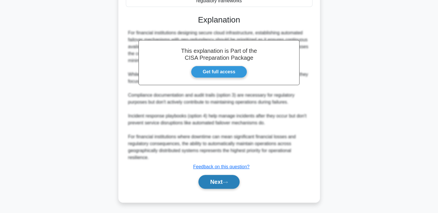
click at [232, 176] on button "Next" at bounding box center [218, 182] width 41 height 14
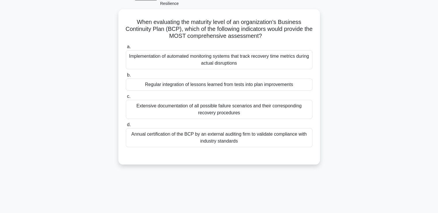
scroll to position [0, 0]
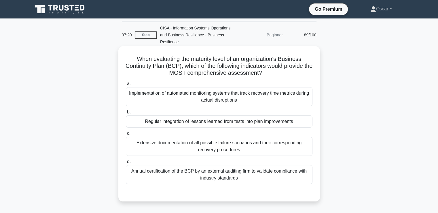
click at [191, 99] on div "Implementation of automated monitoring systems that track recovery time metrics…" at bounding box center [219, 96] width 187 height 19
click at [126, 86] on input "a. Implementation of automated monitoring systems that track recovery time metr…" at bounding box center [126, 84] width 0 height 4
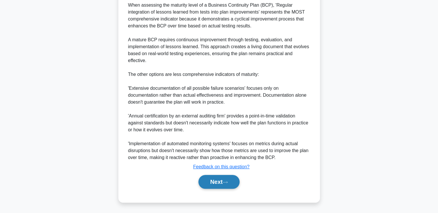
click at [226, 177] on button "Next" at bounding box center [218, 182] width 41 height 14
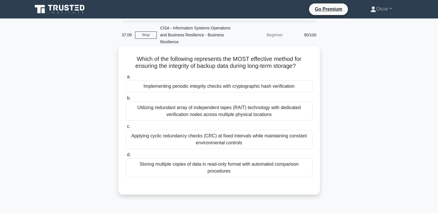
click at [232, 145] on div "Applying cyclic redundancy checks (CRC) at fixed intervals while maintaining co…" at bounding box center [219, 139] width 187 height 19
click at [126, 128] on input "c. Applying cyclic redundancy checks (CRC) at fixed intervals while maintaining…" at bounding box center [126, 126] width 0 height 4
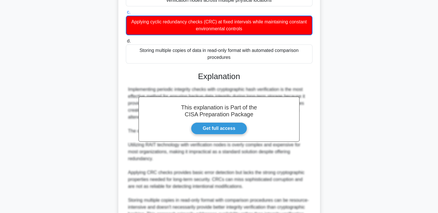
scroll to position [173, 0]
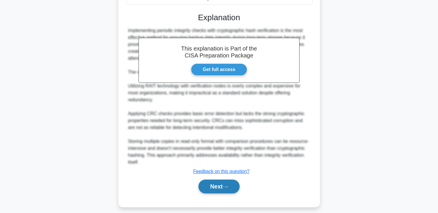
click at [209, 186] on button "Next" at bounding box center [218, 186] width 41 height 14
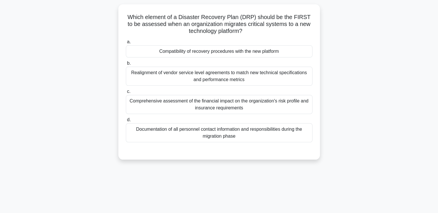
scroll to position [0, 0]
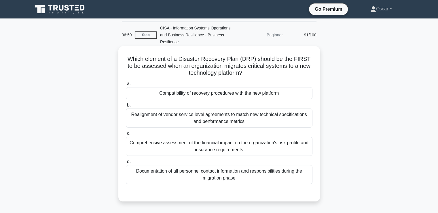
click at [201, 96] on div "Compatibility of recovery procedures with the new platform" at bounding box center [219, 93] width 187 height 12
click at [126, 86] on input "a. Compatibility of recovery procedures with the new platform" at bounding box center [126, 84] width 0 height 4
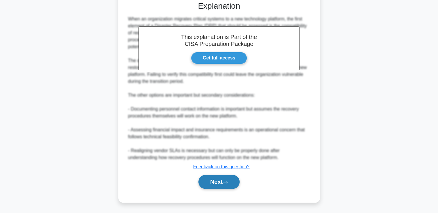
click at [233, 185] on button "Next" at bounding box center [218, 182] width 41 height 14
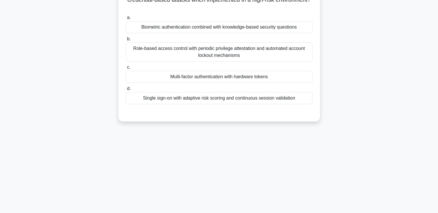
scroll to position [12, 0]
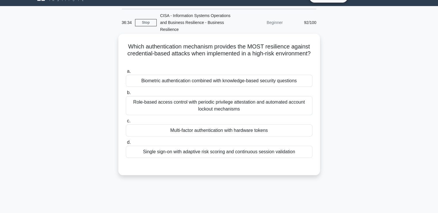
click at [240, 107] on div "Role-based access control with periodic privilege attestation and automated acc…" at bounding box center [219, 105] width 187 height 19
click at [126, 94] on input "b. Role-based access control with periodic privilege attestation and automated …" at bounding box center [126, 93] width 0 height 4
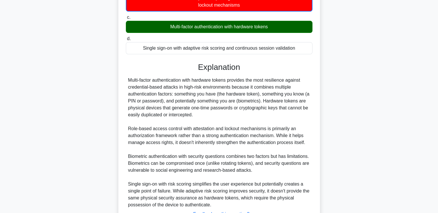
scroll to position [164, 0]
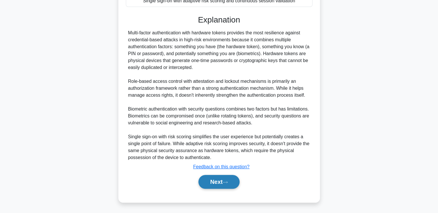
click at [234, 179] on button "Next" at bounding box center [218, 182] width 41 height 14
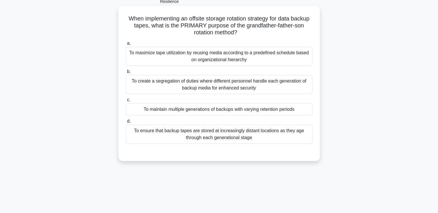
scroll to position [0, 0]
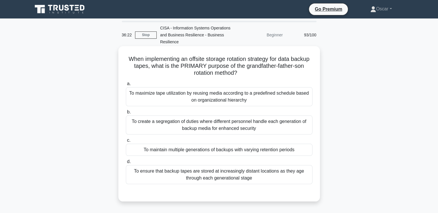
click at [189, 127] on div "To create a segregation of duties where different personnel handle each generat…" at bounding box center [219, 124] width 187 height 19
click at [126, 114] on input "b. To create a segregation of duties where different personnel handle each gene…" at bounding box center [126, 112] width 0 height 4
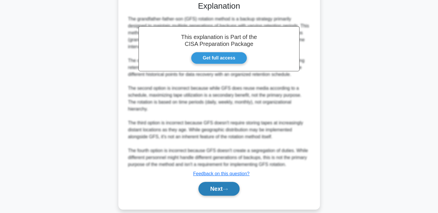
click at [230, 182] on button "Next" at bounding box center [218, 188] width 41 height 14
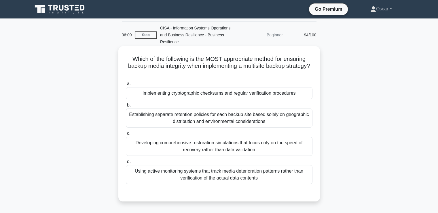
click at [144, 95] on div "Implementing cryptographic checksums and regular verification procedures" at bounding box center [219, 93] width 187 height 12
click at [126, 86] on input "a. Implementing cryptographic checksums and regular verification procedures" at bounding box center [126, 84] width 0 height 4
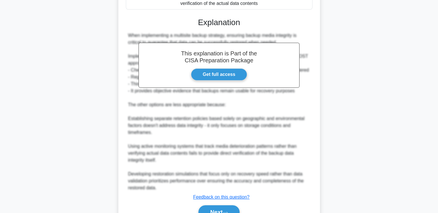
scroll to position [204, 0]
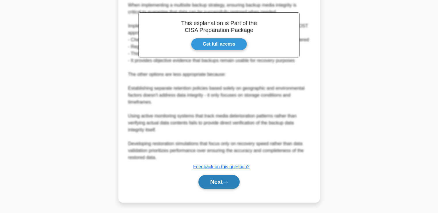
click at [213, 180] on button "Next" at bounding box center [218, 182] width 41 height 14
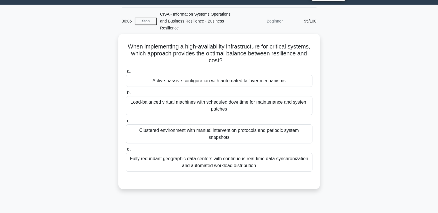
scroll to position [12, 0]
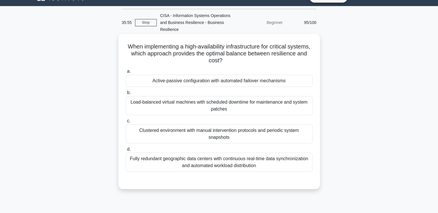
click at [215, 160] on div "Fully redundant geographic data centers with continuous real-time data synchron…" at bounding box center [219, 161] width 187 height 19
click at [126, 151] on input "d. Fully redundant geographic data centers with continuous real-time data synch…" at bounding box center [126, 149] width 0 height 4
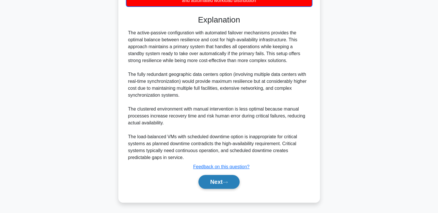
click at [218, 181] on button "Next" at bounding box center [218, 182] width 41 height 14
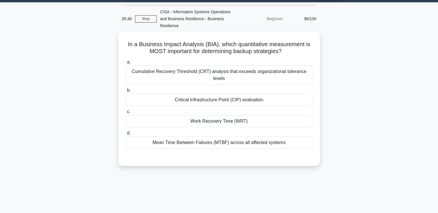
scroll to position [0, 0]
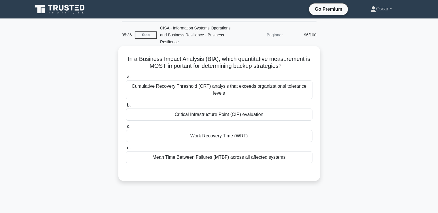
click at [205, 158] on div "Mean Time Between Failures (MTBF) across all affected systems" at bounding box center [219, 157] width 187 height 12
click at [126, 149] on input "d. Mean Time Between Failures (MTBF) across all affected systems" at bounding box center [126, 148] width 0 height 4
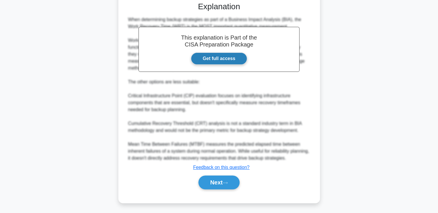
scroll to position [170, 0]
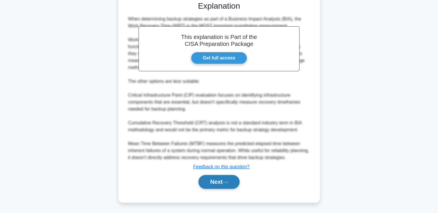
click at [217, 179] on button "Next" at bounding box center [218, 182] width 41 height 14
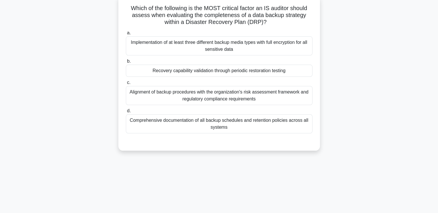
scroll to position [0, 0]
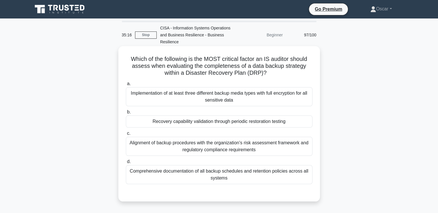
click at [219, 122] on div "Recovery capability validation through periodic restoration testing" at bounding box center [219, 121] width 187 height 12
click at [126, 114] on input "b. Recovery capability validation through periodic restoration testing" at bounding box center [126, 112] width 0 height 4
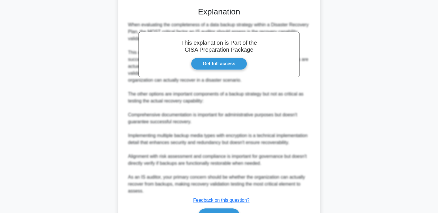
scroll to position [218, 0]
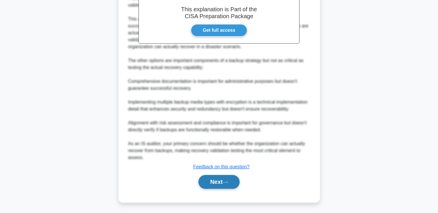
click at [226, 179] on button "Next" at bounding box center [218, 182] width 41 height 14
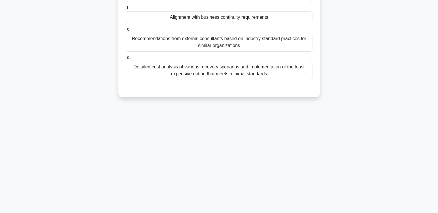
scroll to position [0, 0]
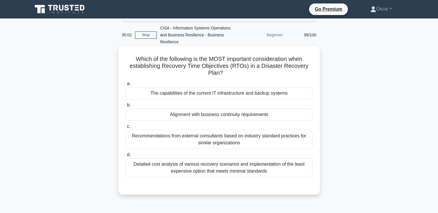
click at [219, 117] on div "Alignment with business continuity requirements" at bounding box center [219, 114] width 187 height 12
click at [126, 107] on input "b. Alignment with business continuity requirements" at bounding box center [126, 105] width 0 height 4
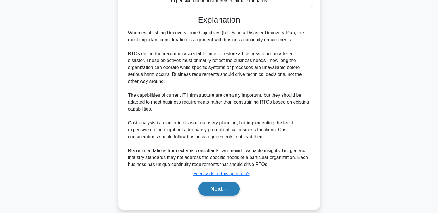
click at [217, 182] on button "Next" at bounding box center [218, 188] width 41 height 14
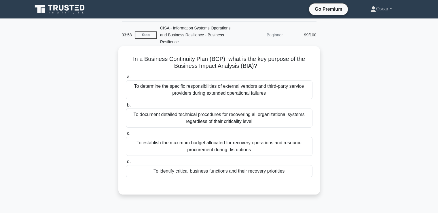
click at [215, 170] on div "To identify critical business functions and their recovery priorities" at bounding box center [219, 171] width 187 height 12
click at [126, 163] on input "d. To identify critical business functions and their recovery priorities" at bounding box center [126, 162] width 0 height 4
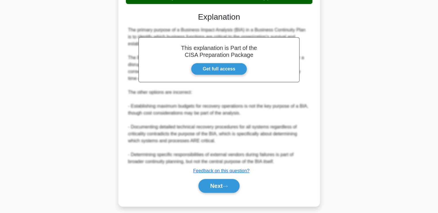
scroll to position [177, 0]
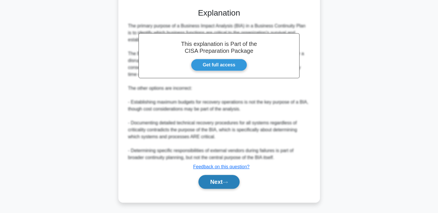
click at [215, 180] on button "Next" at bounding box center [218, 182] width 41 height 14
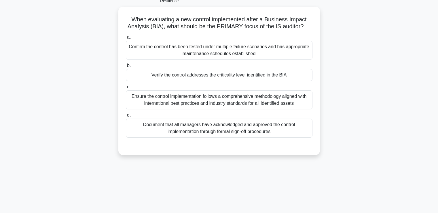
scroll to position [0, 0]
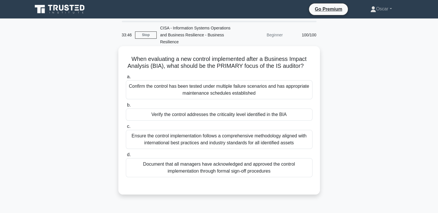
click at [187, 117] on div "Verify the control addresses the criticality level identified in the BIA" at bounding box center [219, 114] width 187 height 12
click at [126, 107] on input "b. Verify the control addresses the criticality level identified in the BIA" at bounding box center [126, 105] width 0 height 4
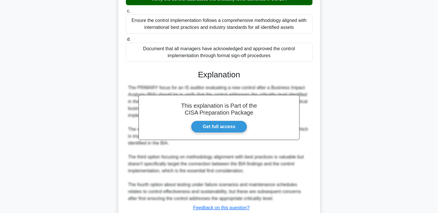
scroll to position [156, 0]
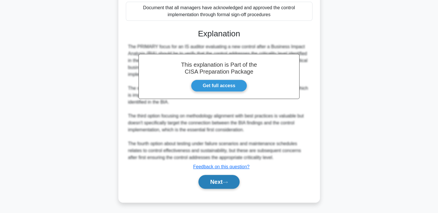
click at [232, 184] on button "Next" at bounding box center [218, 182] width 41 height 14
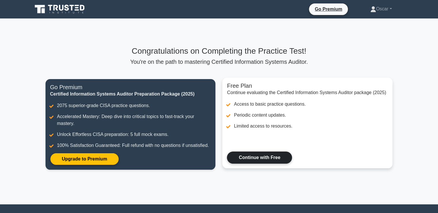
click at [255, 156] on link "Continue with Free" at bounding box center [259, 157] width 65 height 12
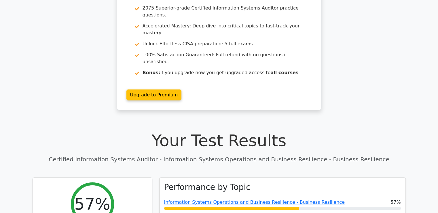
scroll to position [58, 0]
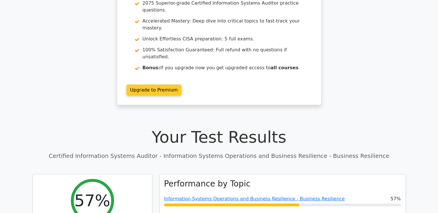
click at [147, 84] on link "Upgrade to Premium" at bounding box center [153, 89] width 55 height 11
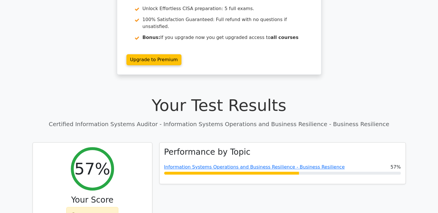
scroll to position [0, 0]
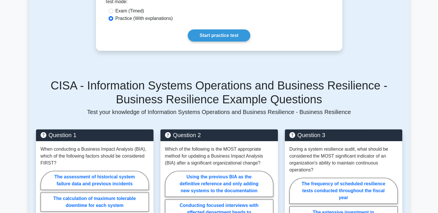
scroll to position [160, 0]
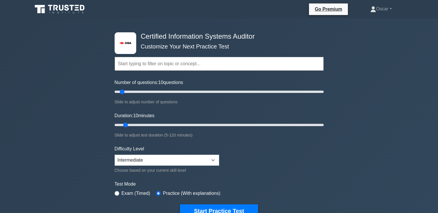
select select "intermediate"
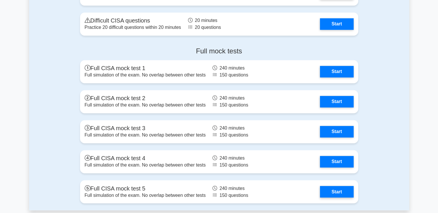
scroll to position [922, 0]
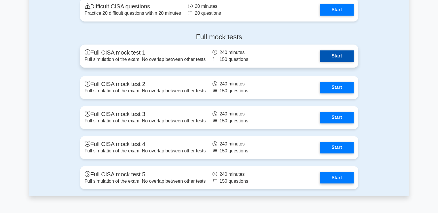
click at [336, 58] on link "Start" at bounding box center [336, 56] width 33 height 12
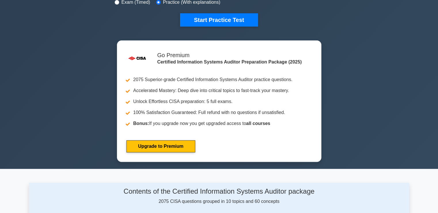
scroll to position [202, 0]
